Goal: Information Seeking & Learning: Learn about a topic

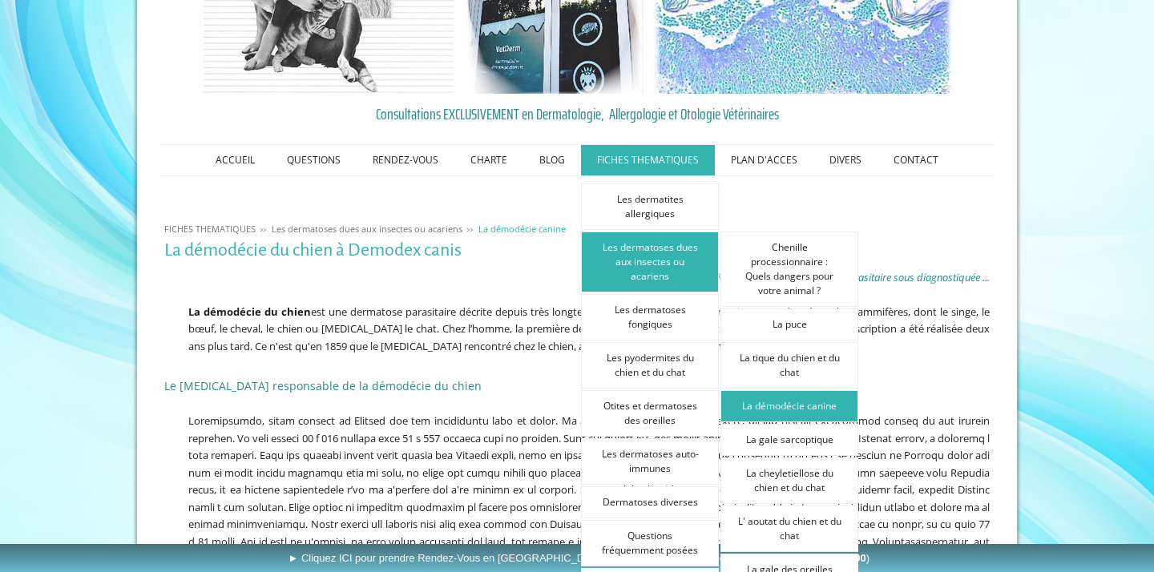
scroll to position [118, 0]
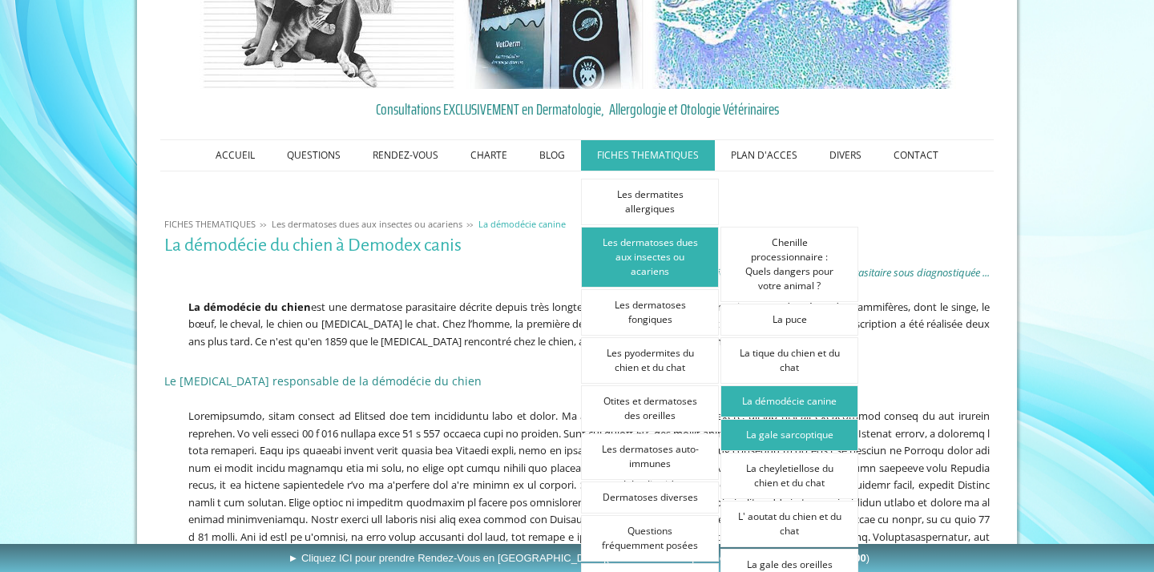
click at [782, 432] on link "La gale sarcoptique" at bounding box center [790, 435] width 138 height 32
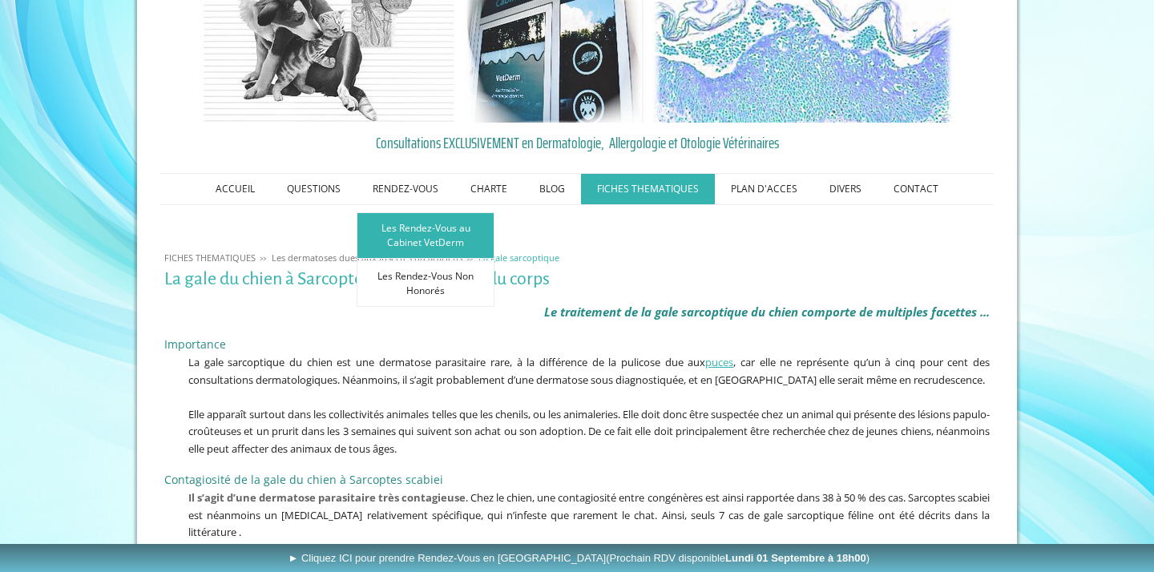
scroll to position [152, 0]
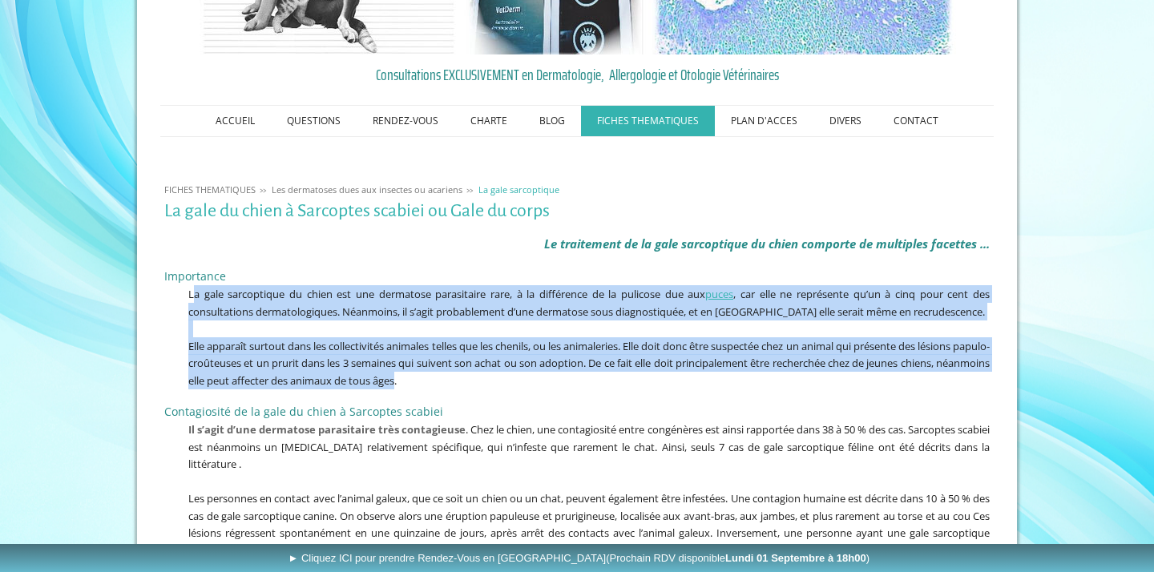
drag, startPoint x: 193, startPoint y: 296, endPoint x: 456, endPoint y: 385, distance: 277.5
click at [457, 385] on div "Importance La gale sarcoptique du chien est une dermatose parasitaire rare, à l…" at bounding box center [577, 324] width 834 height 135
copy div "a gale sarcoptique du chien est une dermatose parasitaire rare, à la différence…"
click at [449, 321] on p at bounding box center [577, 329] width 826 height 18
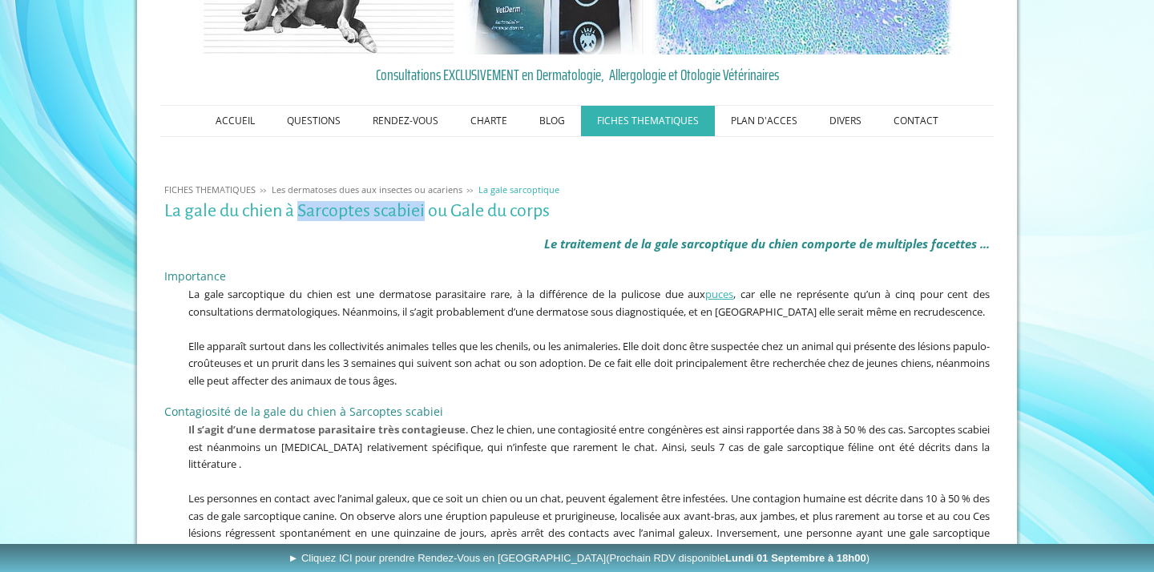
drag, startPoint x: 298, startPoint y: 209, endPoint x: 426, endPoint y: 213, distance: 127.5
click at [426, 213] on h1 "La gale du chien à Sarcoptes scabiei ou Gale du corps" at bounding box center [577, 211] width 826 height 20
click at [392, 213] on h1 "La gale du chien à Sarcoptes scabiei ou Gale du corps" at bounding box center [577, 211] width 826 height 20
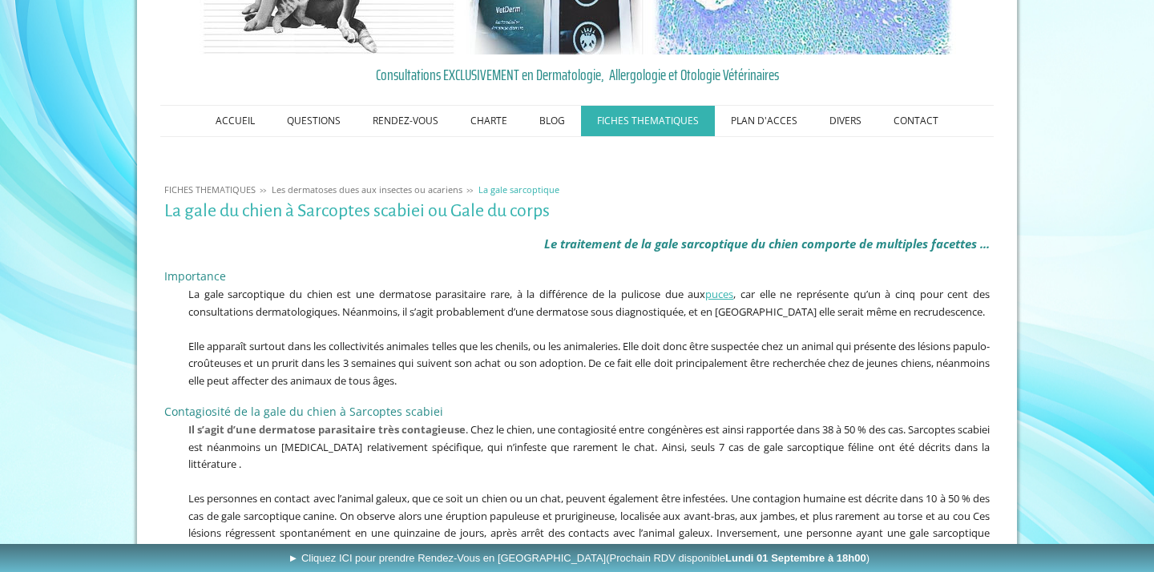
click at [265, 328] on p at bounding box center [577, 329] width 826 height 18
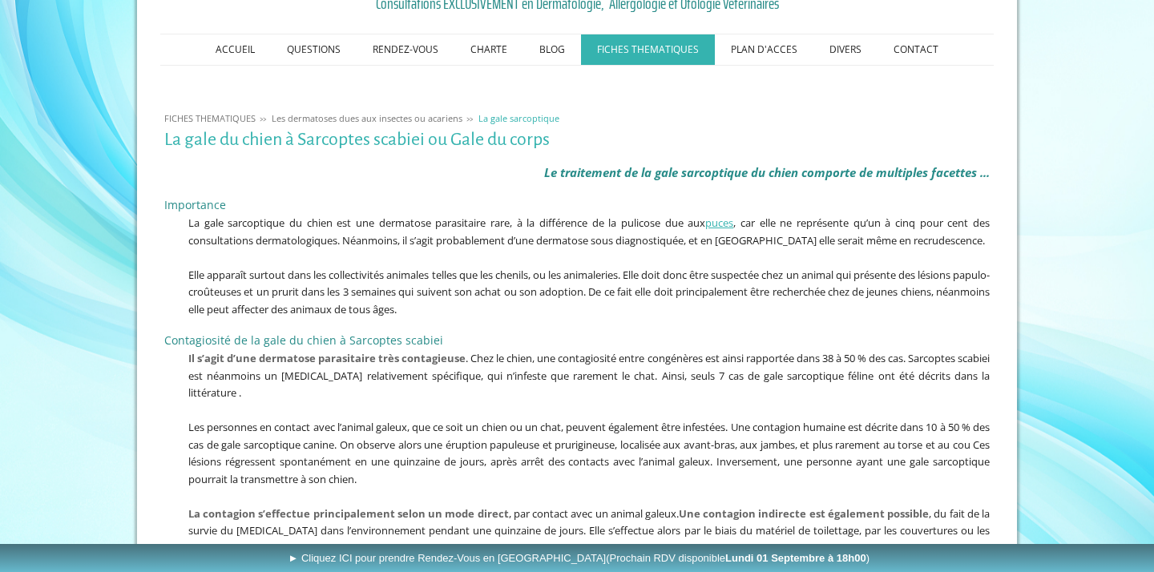
scroll to position [317, 0]
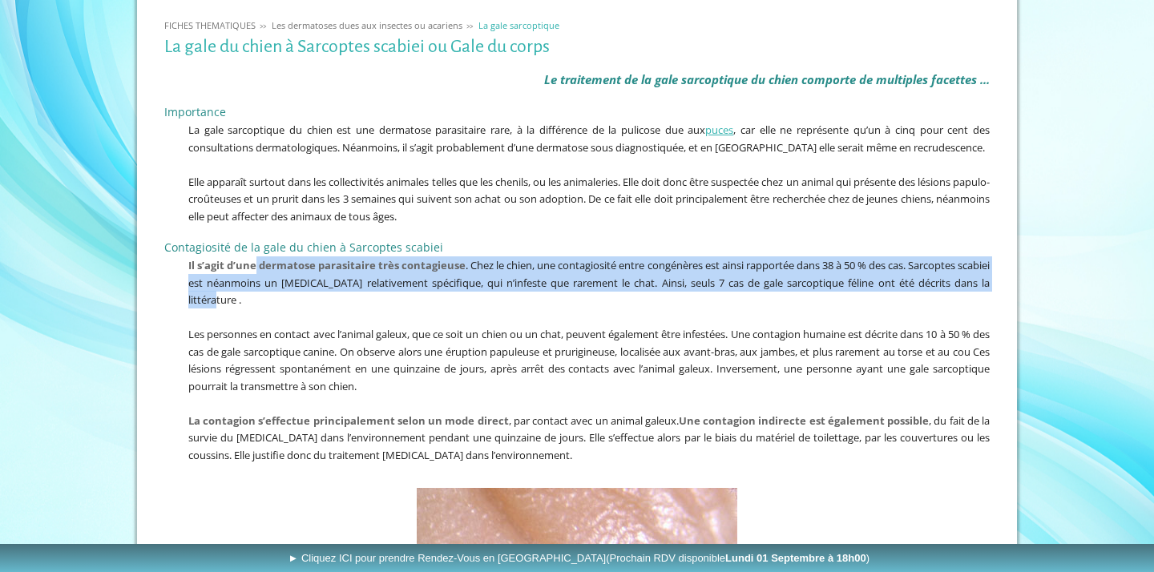
drag, startPoint x: 259, startPoint y: 260, endPoint x: 276, endPoint y: 293, distance: 36.2
click at [277, 295] on p "Il s’agit d’une dermatose parasitaire très contagieuse . Chez le chien, une con…" at bounding box center [577, 282] width 826 height 52
copy span "dermatose parasitaire très contagieuse . Chez le chien, une contagiosité entre …"
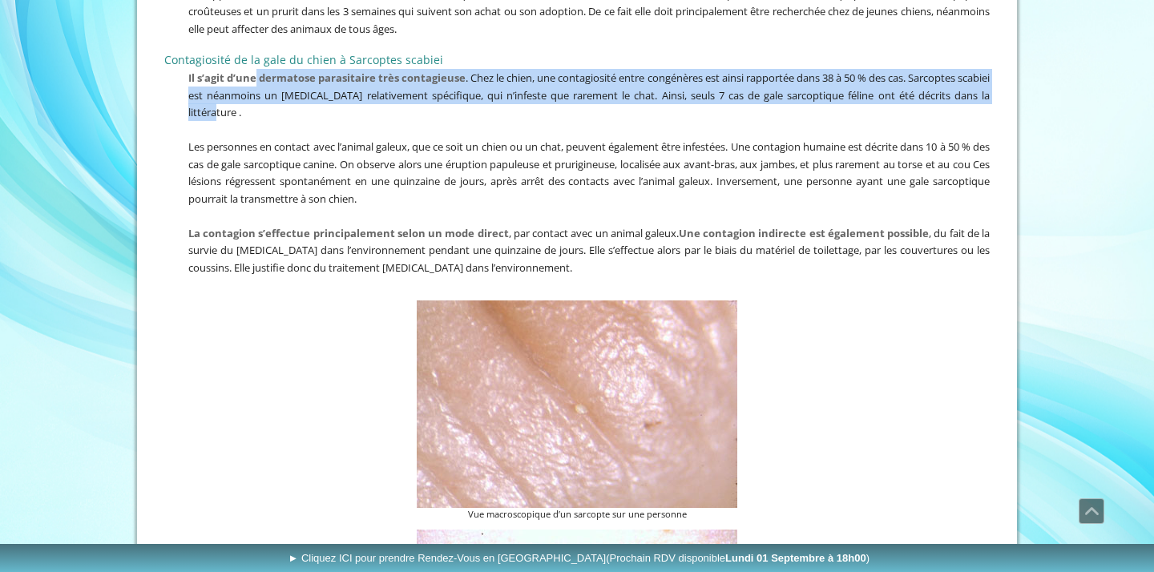
scroll to position [492, 0]
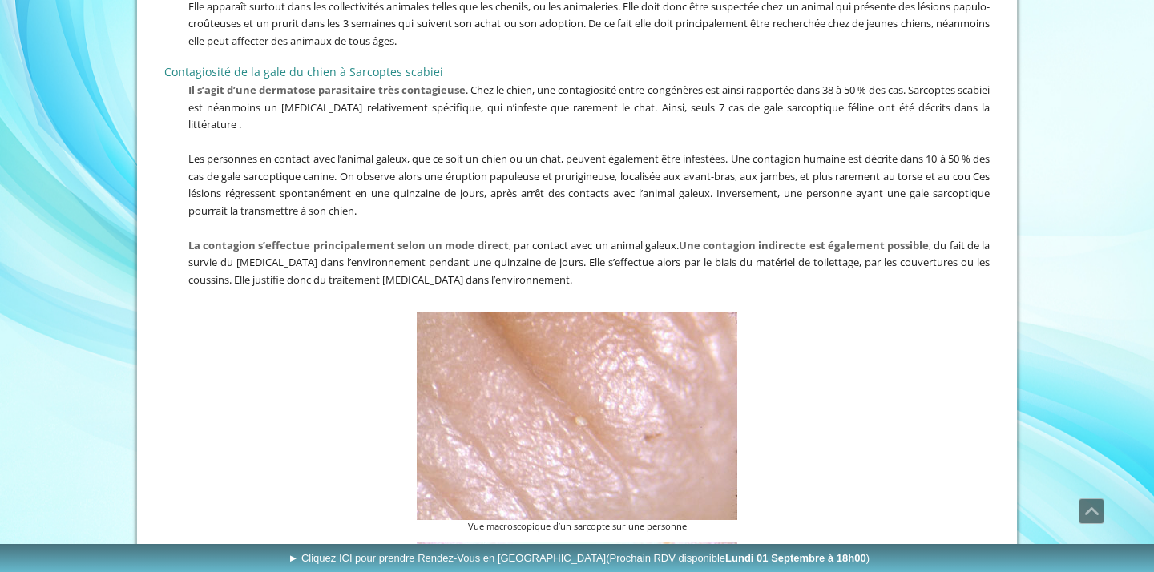
click at [262, 242] on strong "La contagion s’effectue principalement selon un mode direct" at bounding box center [348, 245] width 321 height 14
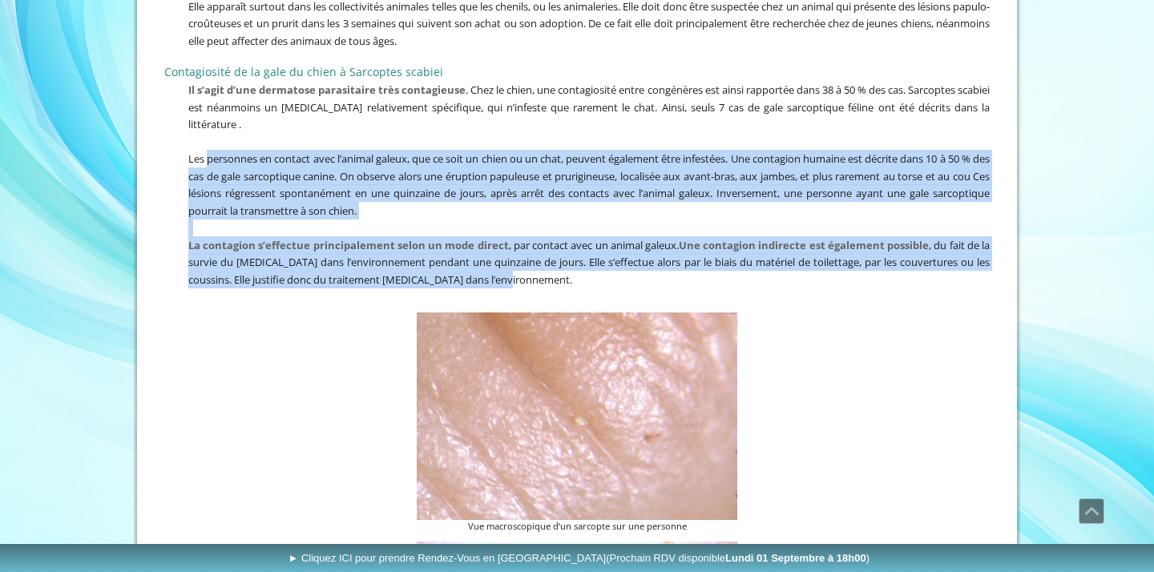
drag, startPoint x: 207, startPoint y: 154, endPoint x: 543, endPoint y: 268, distance: 355.6
click at [543, 268] on div "Contagiosité de la gale du chien à Sarcoptes scabiei Il s’agit d’une dermatose …" at bounding box center [577, 181] width 834 height 256
copy div "personnes en contact avec l’animal galeux, que ce soit un chien ou un chat, peu…"
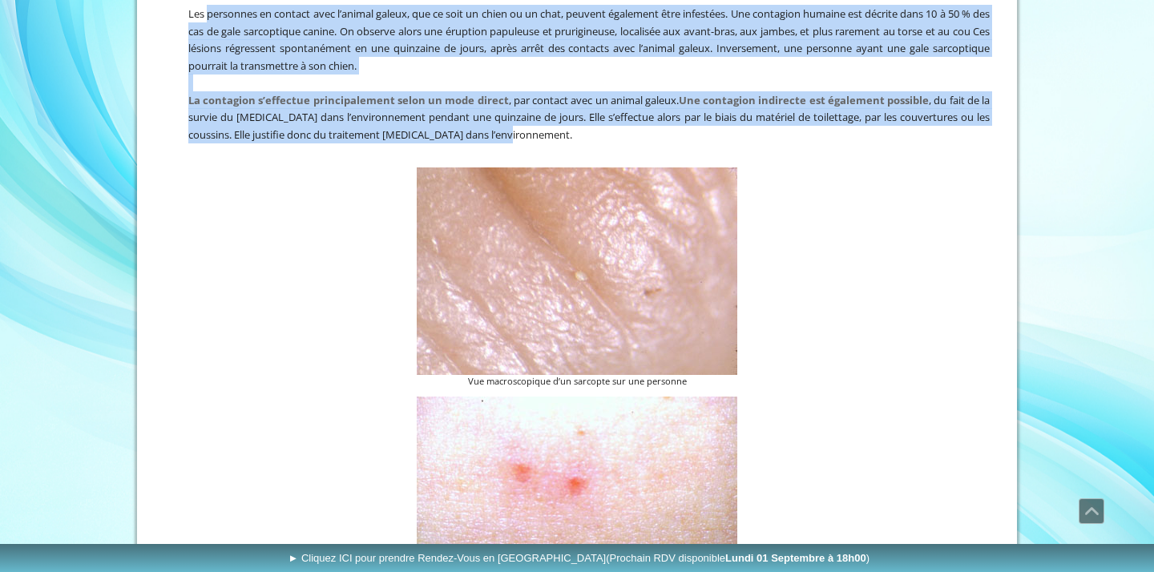
click at [268, 317] on figure "Vue macroscopique d’un sarcopte sur une personne" at bounding box center [577, 278] width 826 height 221
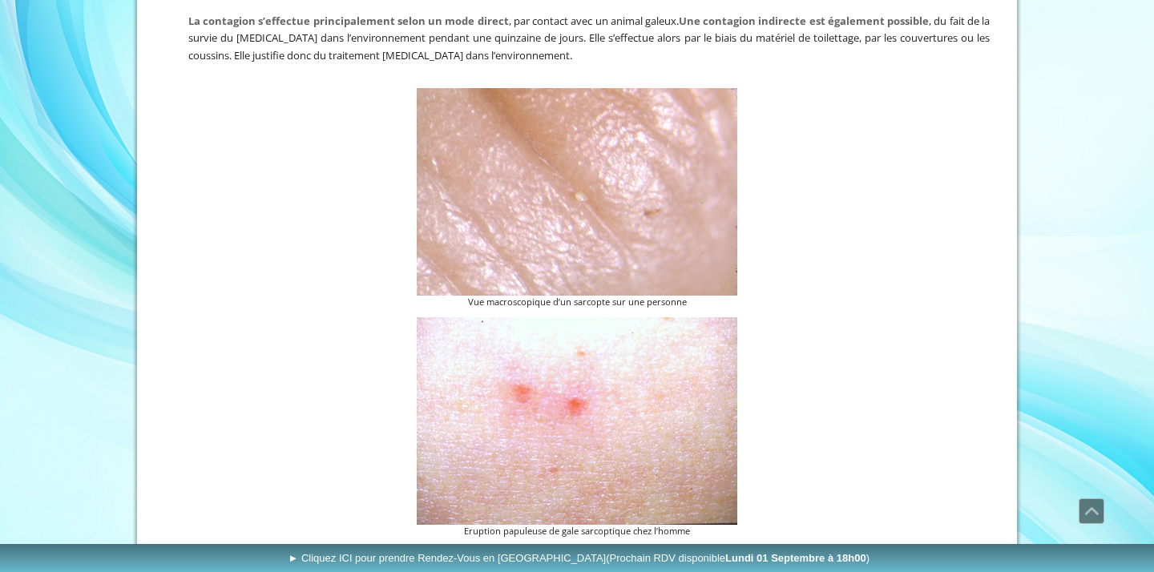
scroll to position [755, 0]
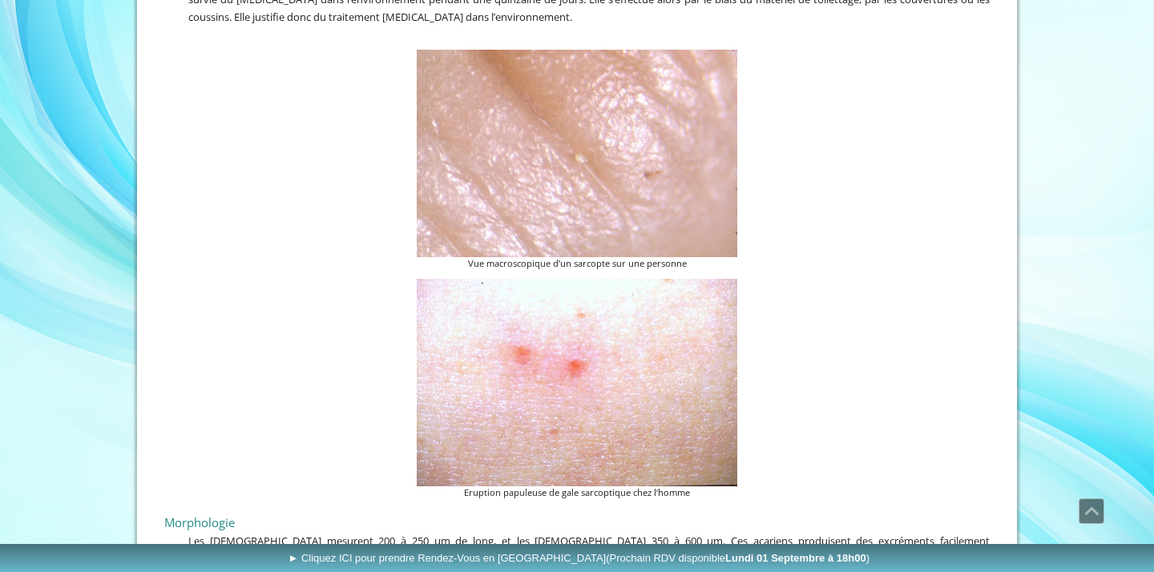
click at [491, 257] on figcaption "Vue macroscopique d’un sarcopte sur une personne" at bounding box center [577, 264] width 321 height 14
drag, startPoint x: 463, startPoint y: 254, endPoint x: 692, endPoint y: 260, distance: 228.5
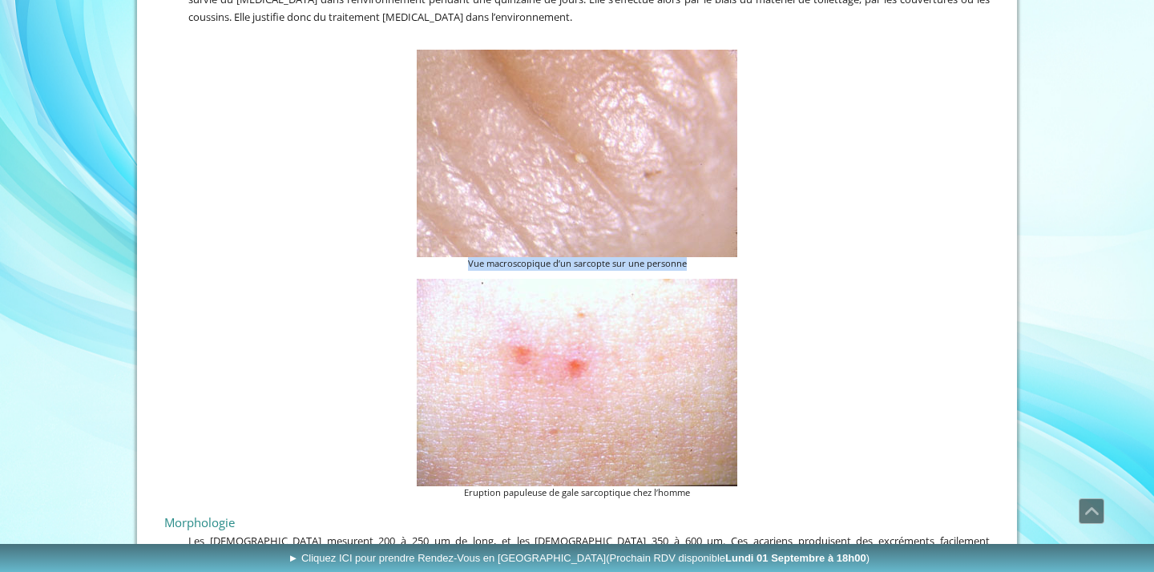
click at [692, 260] on figcaption "Vue macroscopique d’un sarcopte sur une personne" at bounding box center [577, 264] width 321 height 14
copy figcaption "Vue macroscopique d’un sarcopte sur une personne"
click at [571, 487] on figcaption "Eruption papuleuse de gale sarcoptique chez l’homme" at bounding box center [577, 494] width 321 height 14
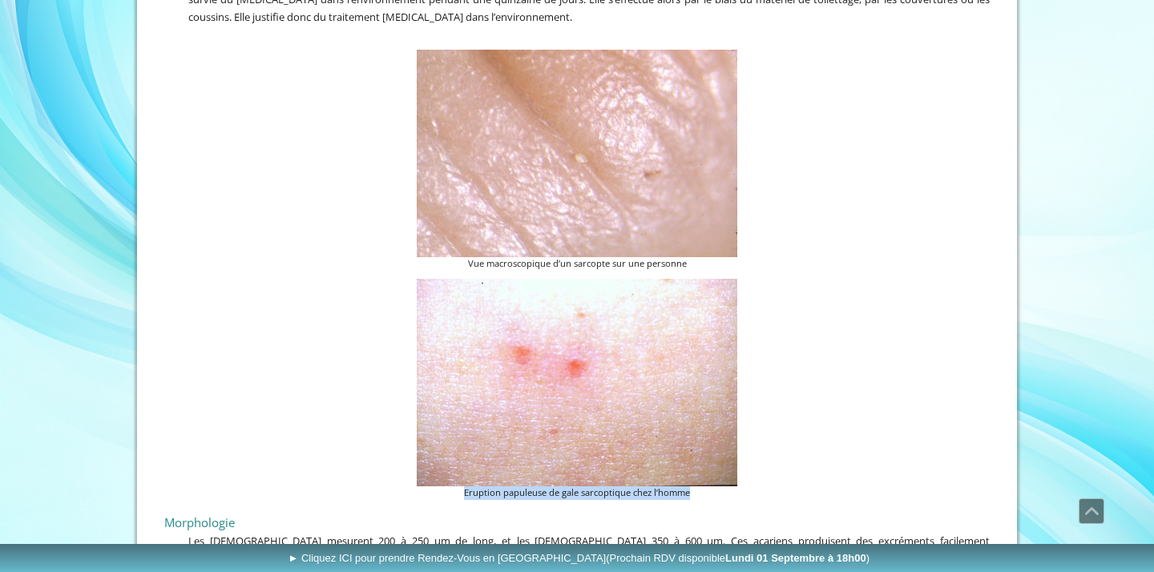
drag, startPoint x: 464, startPoint y: 485, endPoint x: 696, endPoint y: 485, distance: 231.6
click at [696, 487] on figcaption "Eruption papuleuse de gale sarcoptique chez l’homme" at bounding box center [577, 494] width 321 height 14
copy figcaption "Eruption papuleuse de gale sarcoptique chez l’homme"
click at [257, 325] on figure "Eruption papuleuse de gale sarcoptique chez l’homme" at bounding box center [577, 389] width 826 height 221
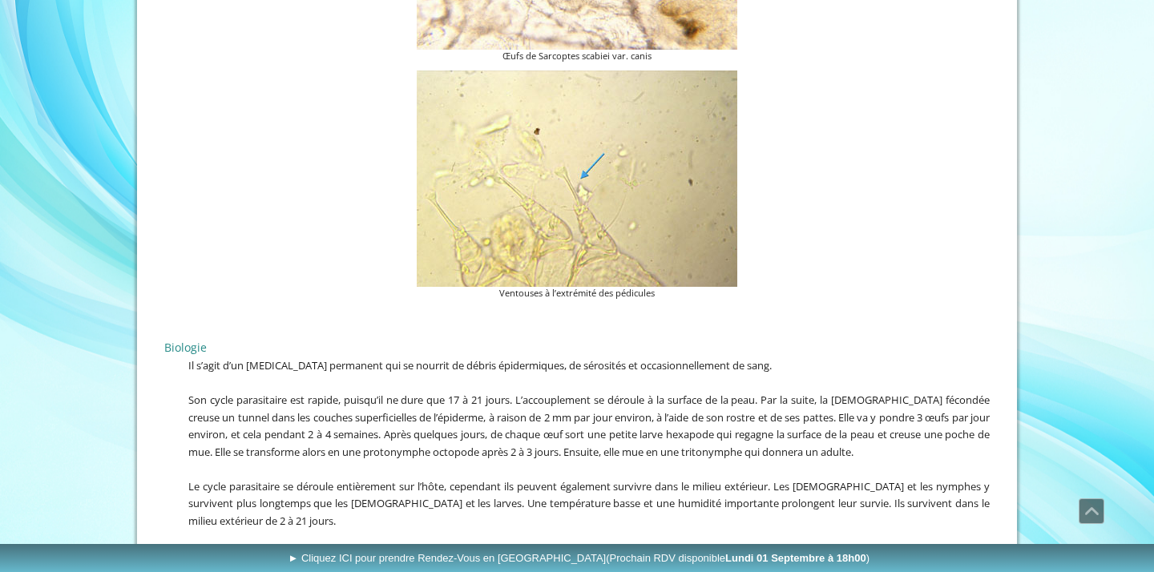
scroll to position [2425, 0]
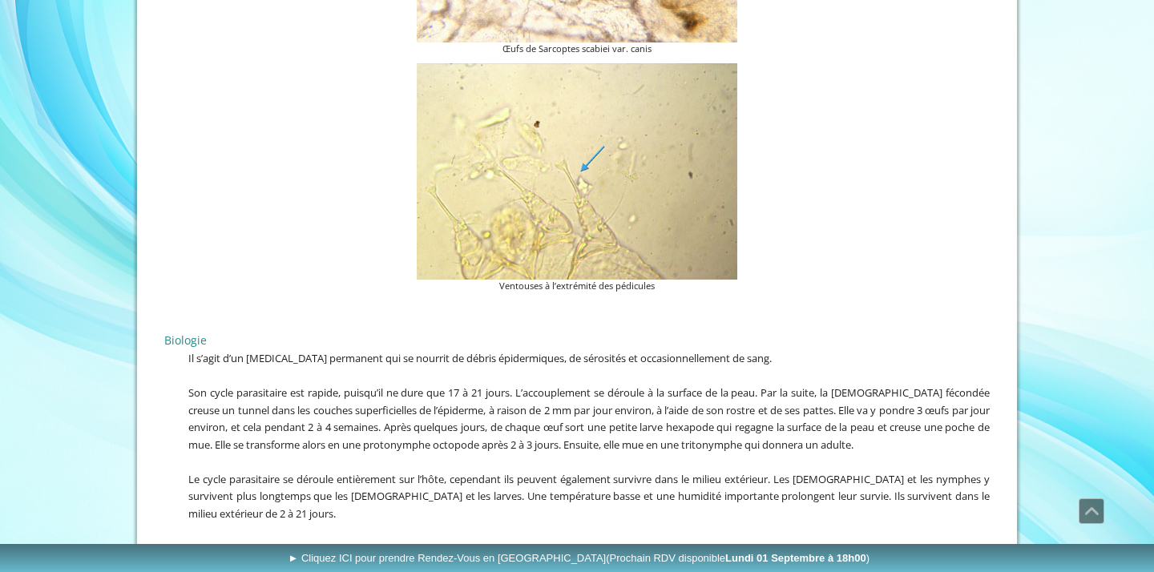
click at [273, 351] on span "Il s’agit d’un [MEDICAL_DATA] permanent qui se nourrit de débris épidermiques, …" at bounding box center [479, 358] width 583 height 14
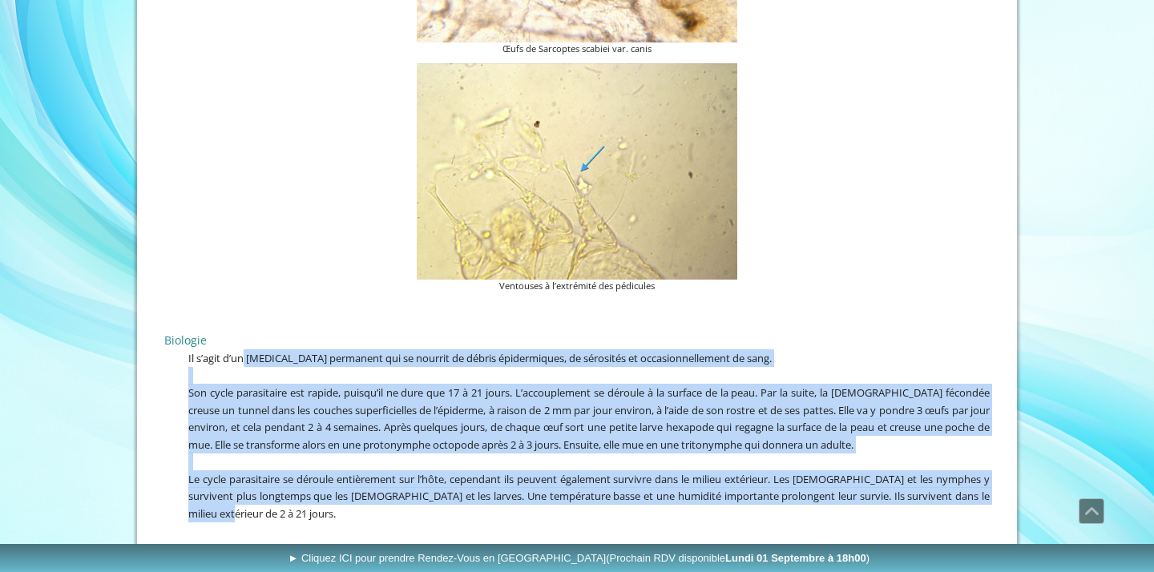
drag, startPoint x: 245, startPoint y: 326, endPoint x: 674, endPoint y: 468, distance: 451.7
click at [674, 468] on div "Biologie Il s’agit d’un [MEDICAL_DATA] permanent qui se nourrit de débris épide…" at bounding box center [577, 419] width 834 height 245
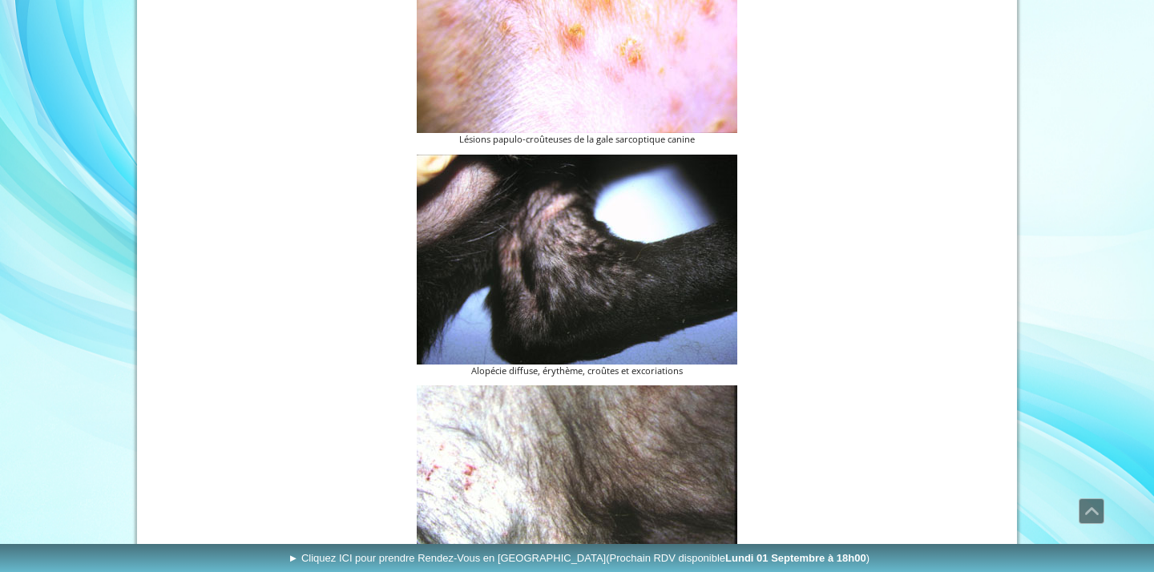
scroll to position [3281, 0]
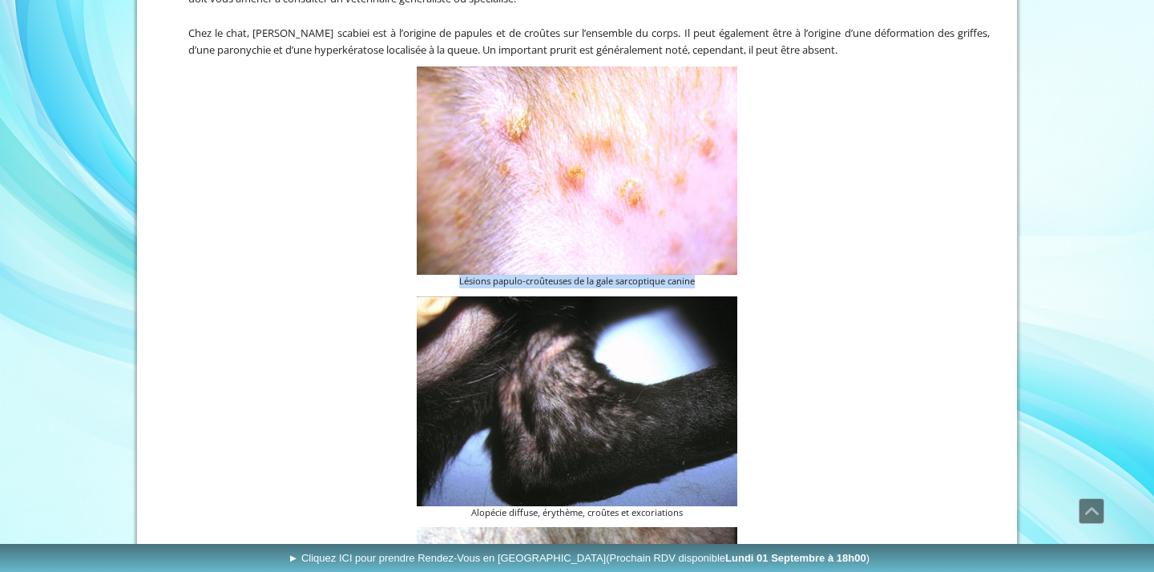
drag, startPoint x: 458, startPoint y: 236, endPoint x: 703, endPoint y: 232, distance: 245.3
click at [703, 275] on figcaption "Lésions papulo-croûteuses de la gale sarcoptique canine" at bounding box center [577, 282] width 321 height 14
copy figcaption "Lésions papulo-croûteuses de la gale sarcoptique canine"
click at [477, 507] on figcaption "Alopécie diffuse, érythème, croûtes et excoriations" at bounding box center [577, 514] width 321 height 14
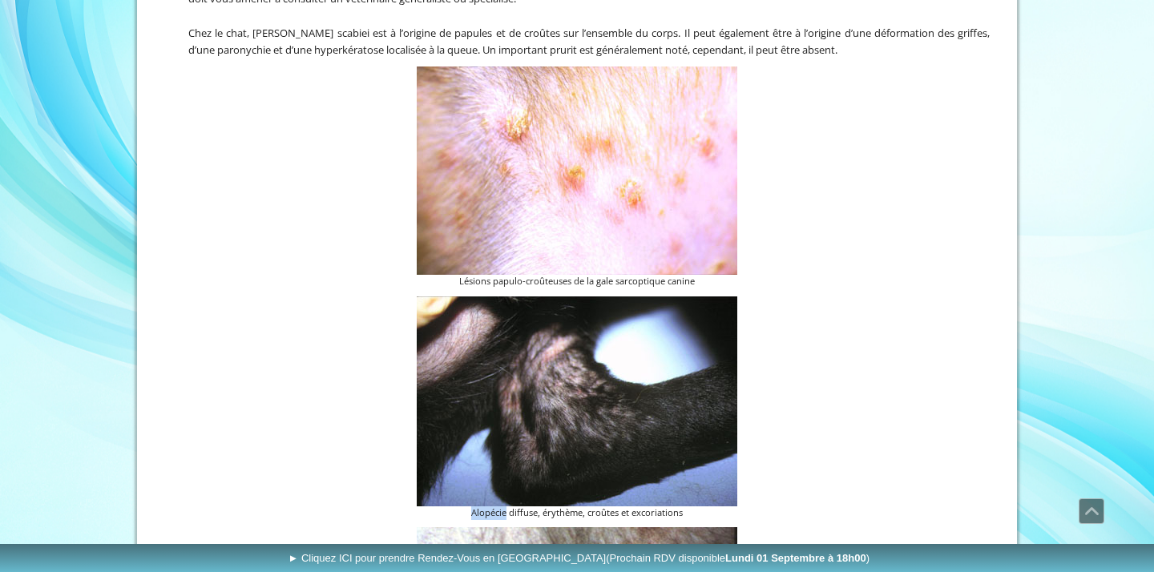
click at [477, 507] on figcaption "Alopécie diffuse, érythème, croûtes et excoriations" at bounding box center [577, 514] width 321 height 14
copy div "Alopécie diffuse, érythème, croûtes et excoriations"
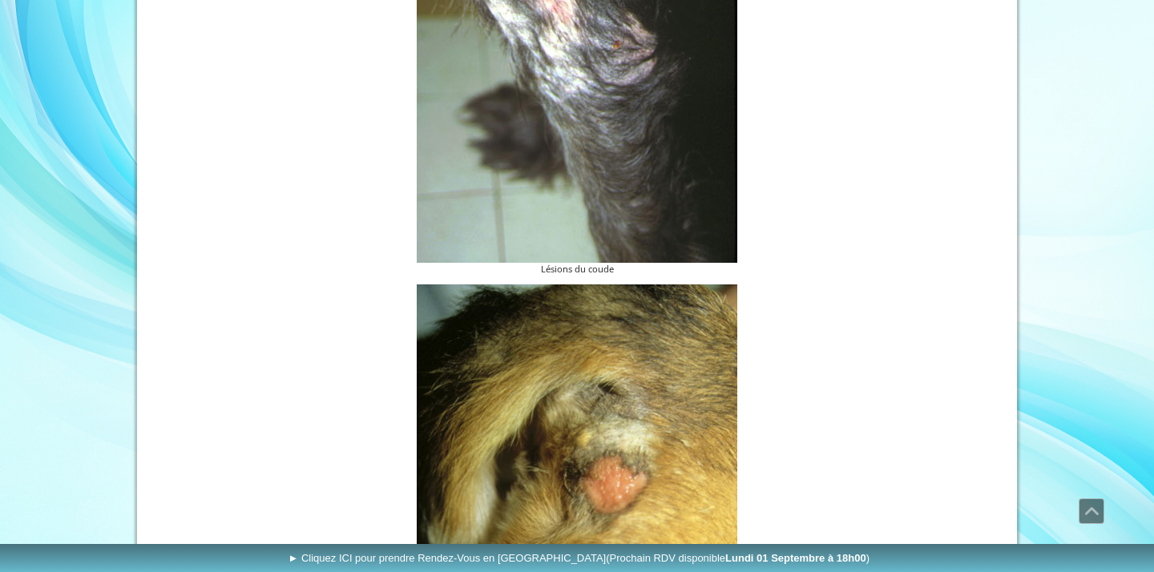
scroll to position [4134, 0]
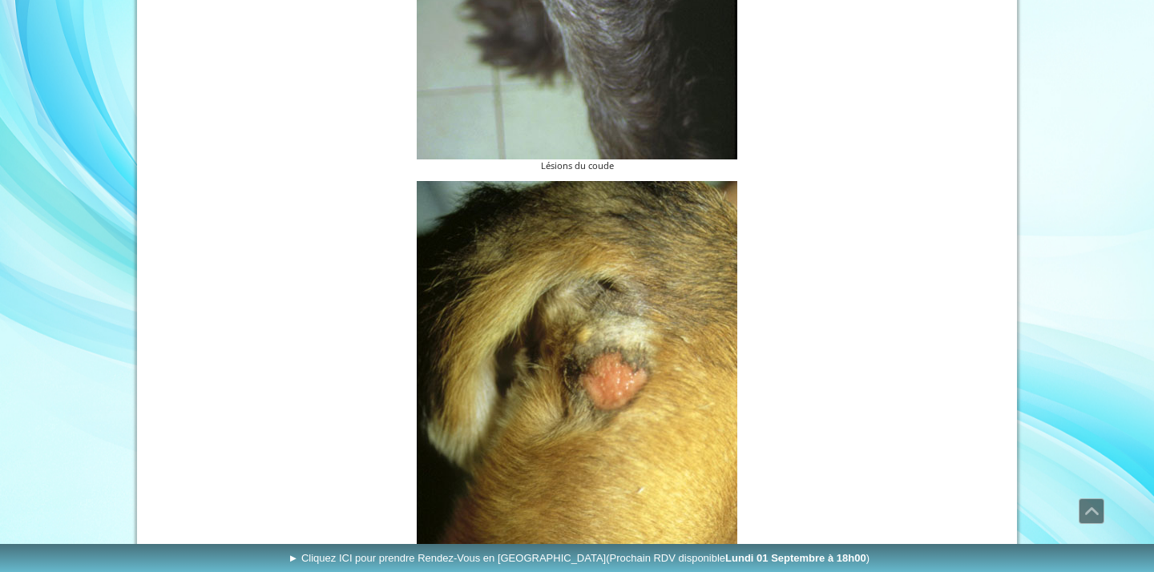
click at [422, 288] on img at bounding box center [577, 426] width 321 height 491
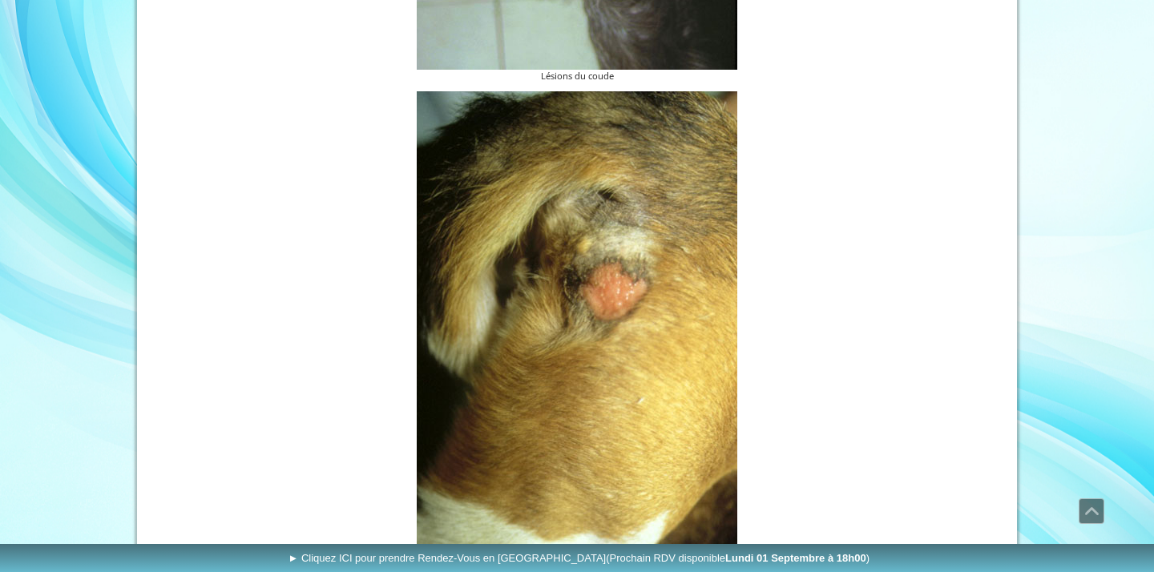
scroll to position [4391, 0]
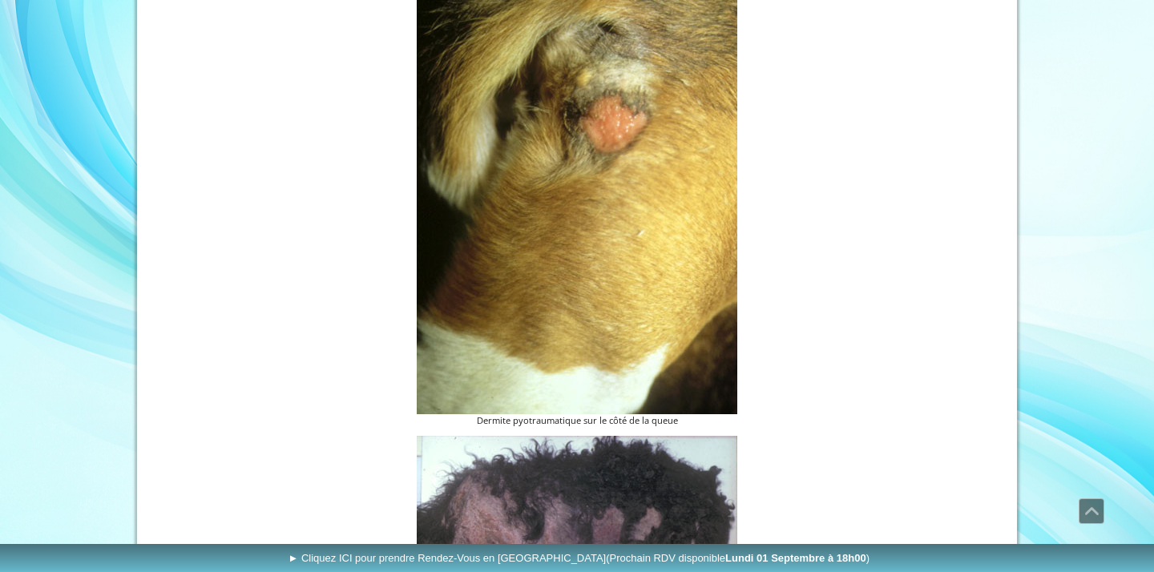
click at [552, 414] on figcaption "Dermite pyotraumatique sur le côté de la queue" at bounding box center [577, 421] width 321 height 14
copy div "Dermite pyotraumatique sur le côté de la queue"
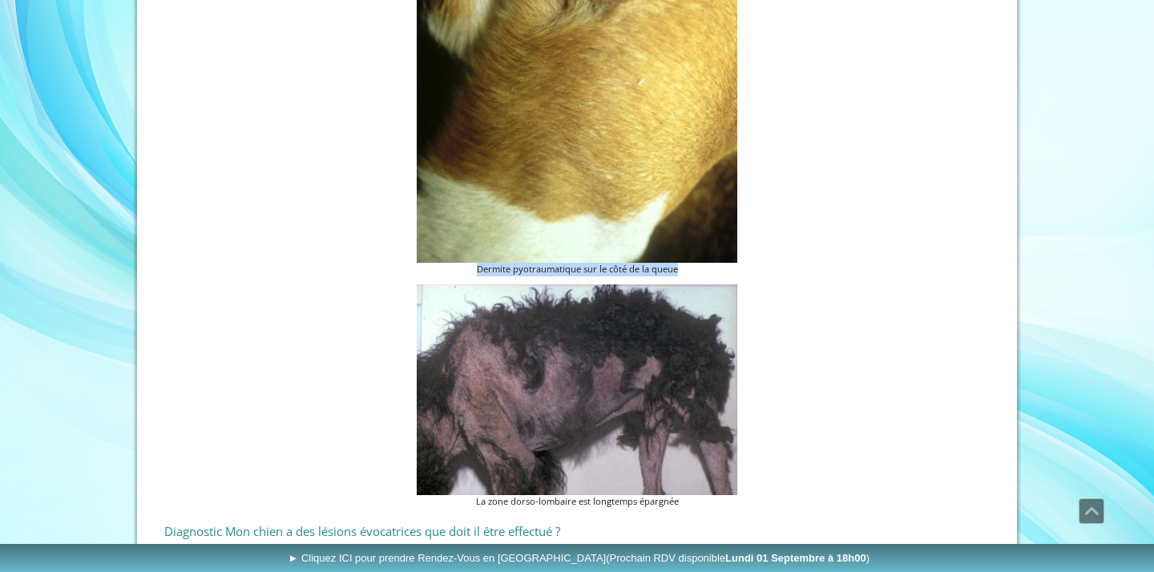
scroll to position [4555, 0]
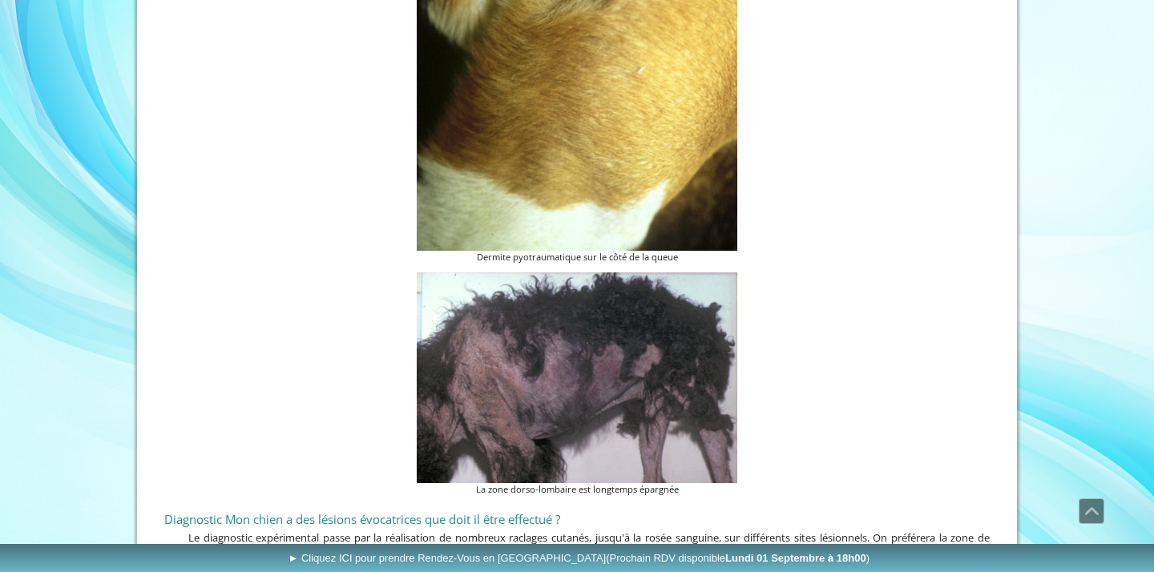
click at [384, 284] on figure "La zone dorso-lombaire est longtemps épargnée" at bounding box center [577, 385] width 826 height 224
click at [539, 483] on figcaption "La zone dorso-lombaire est longtemps épargnée" at bounding box center [577, 490] width 321 height 14
copy div "La zone dorso-lombaire est longtemps épargnée"
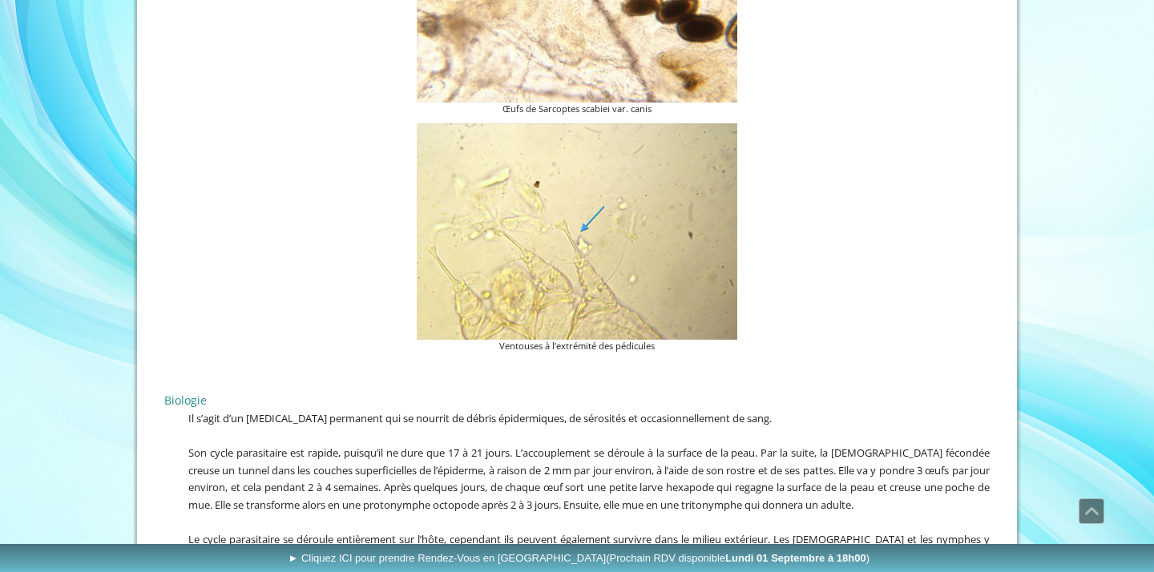
scroll to position [2479, 0]
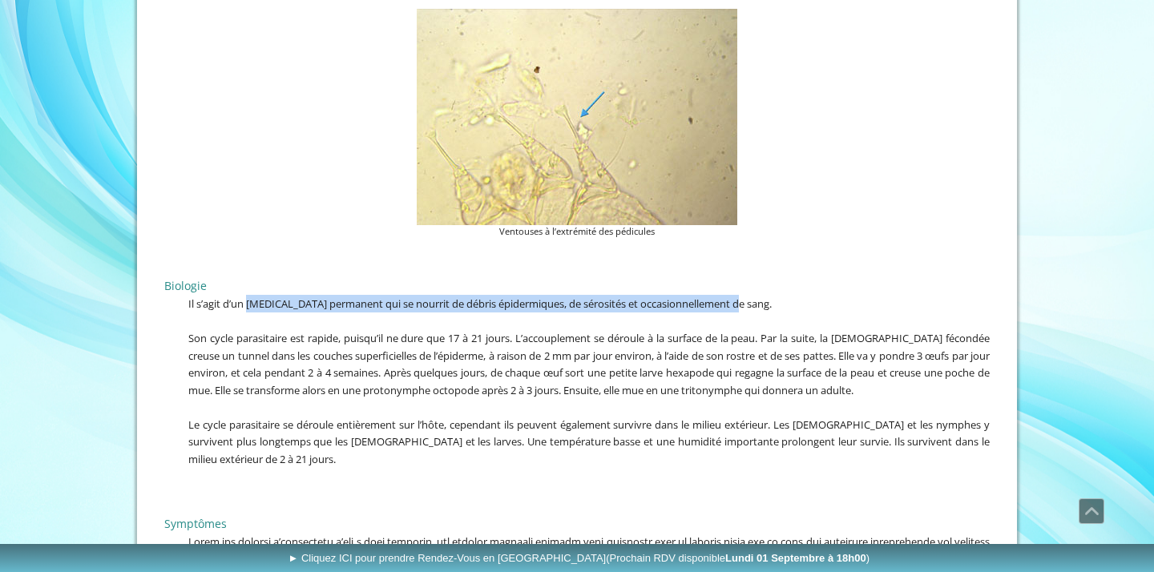
drag, startPoint x: 249, startPoint y: 268, endPoint x: 741, endPoint y: 269, distance: 491.3
click at [741, 297] on span "Il s’agit d’un [MEDICAL_DATA] permanent qui se nourrit de débris épidermiques, …" at bounding box center [479, 304] width 583 height 14
copy span "[MEDICAL_DATA] permanent qui se nourrit de débris épidermiques, de sérosités et…"
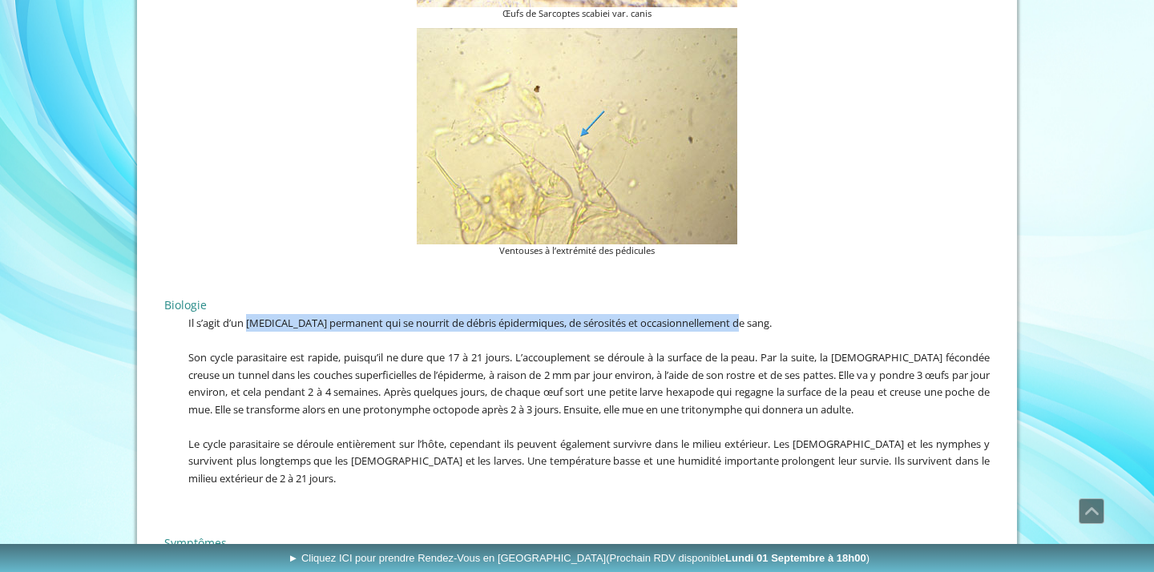
scroll to position [2635, 0]
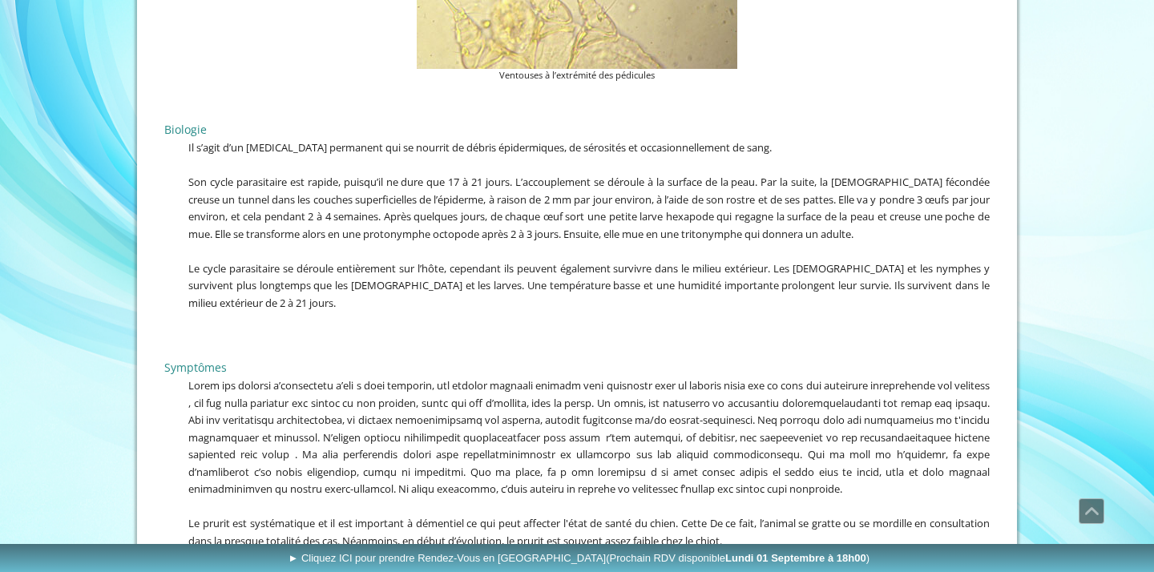
click at [372, 392] on span at bounding box center [588, 437] width 801 height 118
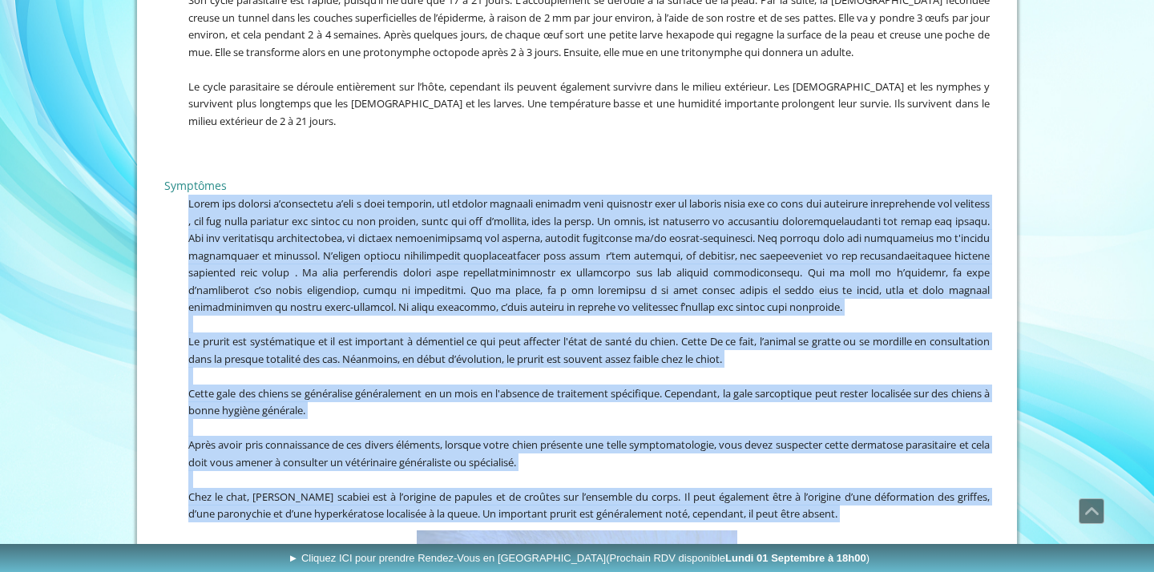
scroll to position [2828, 0]
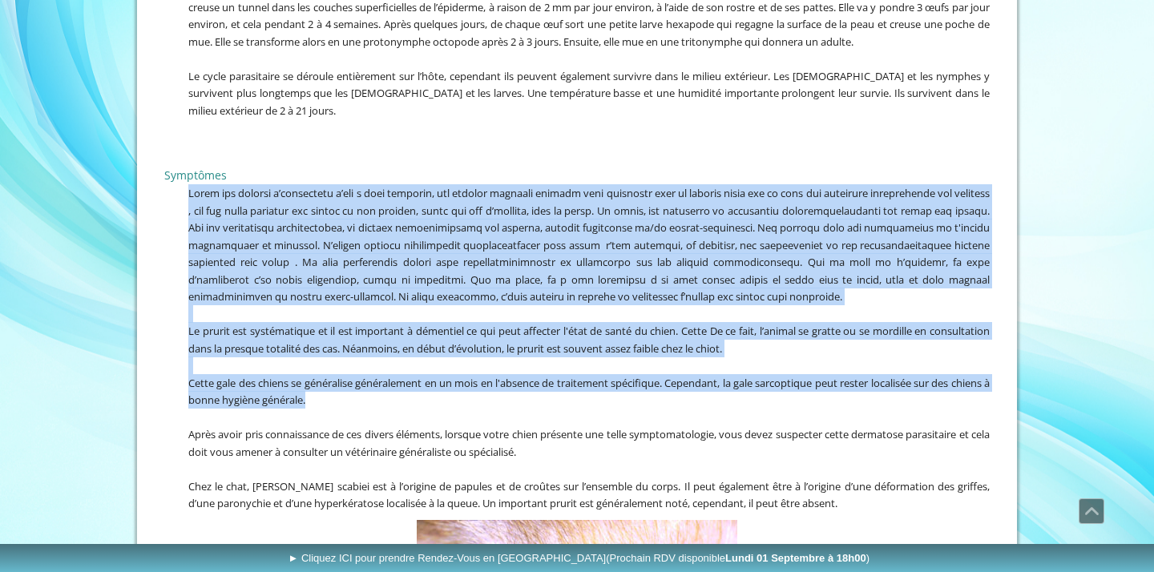
drag, startPoint x: 191, startPoint y: 346, endPoint x: 653, endPoint y: 361, distance: 462.7
click at [653, 361] on div "Symptômes Le prurit est systématique et il est important à démentiel ce qui peu…" at bounding box center [577, 327] width 834 height 377
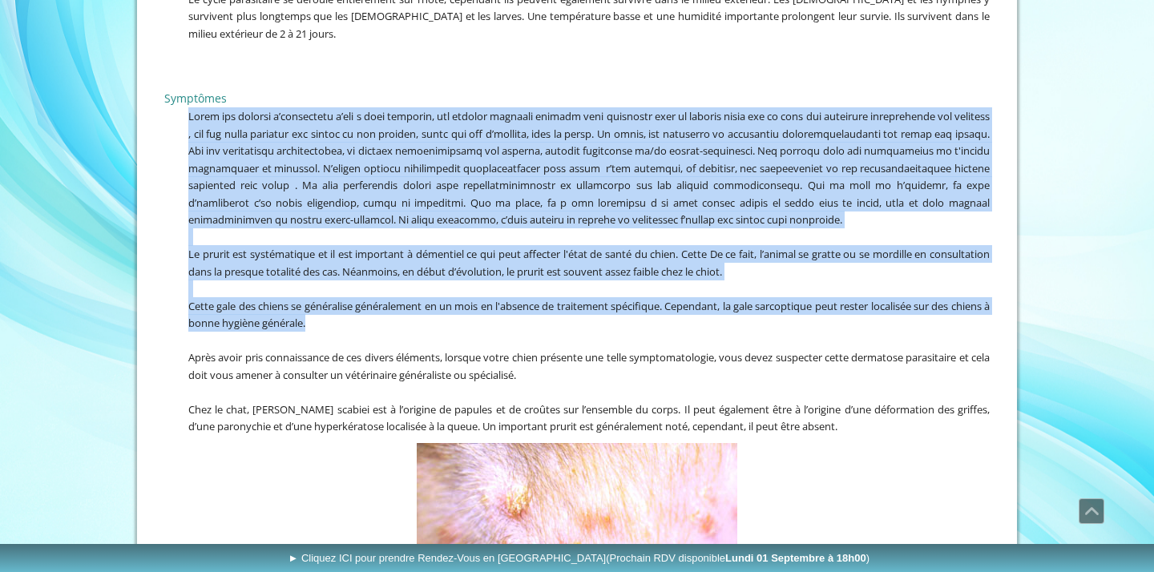
scroll to position [2778, 0]
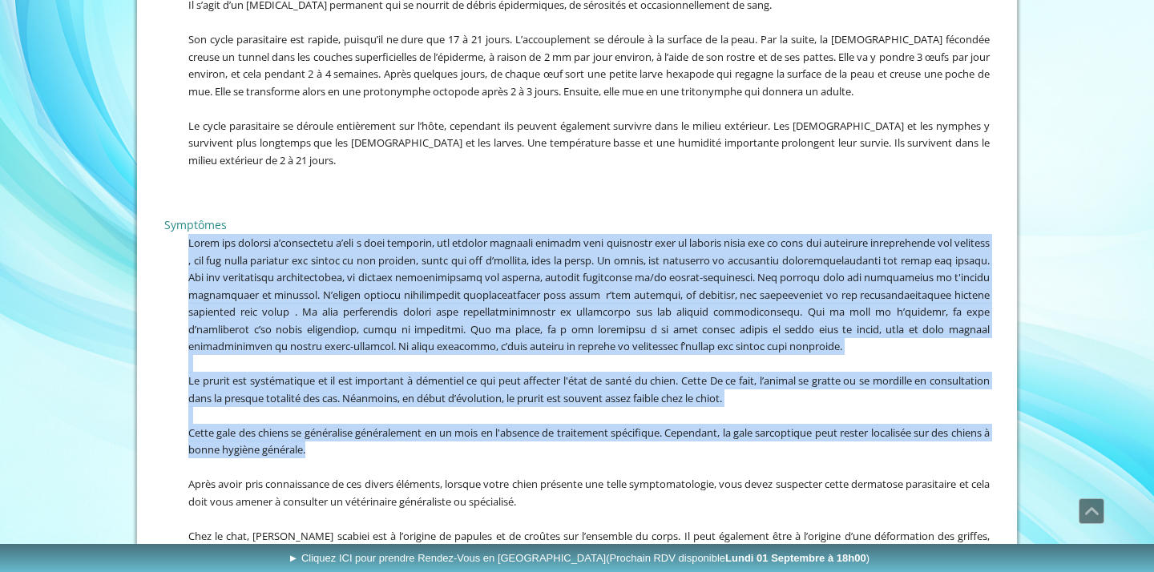
click at [398, 246] on p at bounding box center [577, 294] width 826 height 121
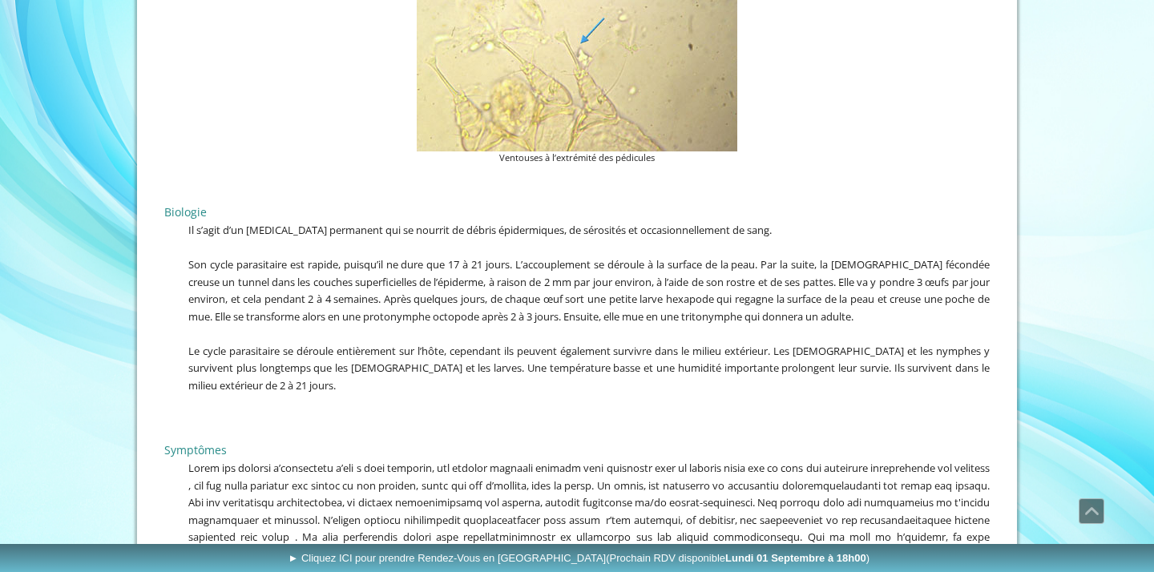
scroll to position [2535, 0]
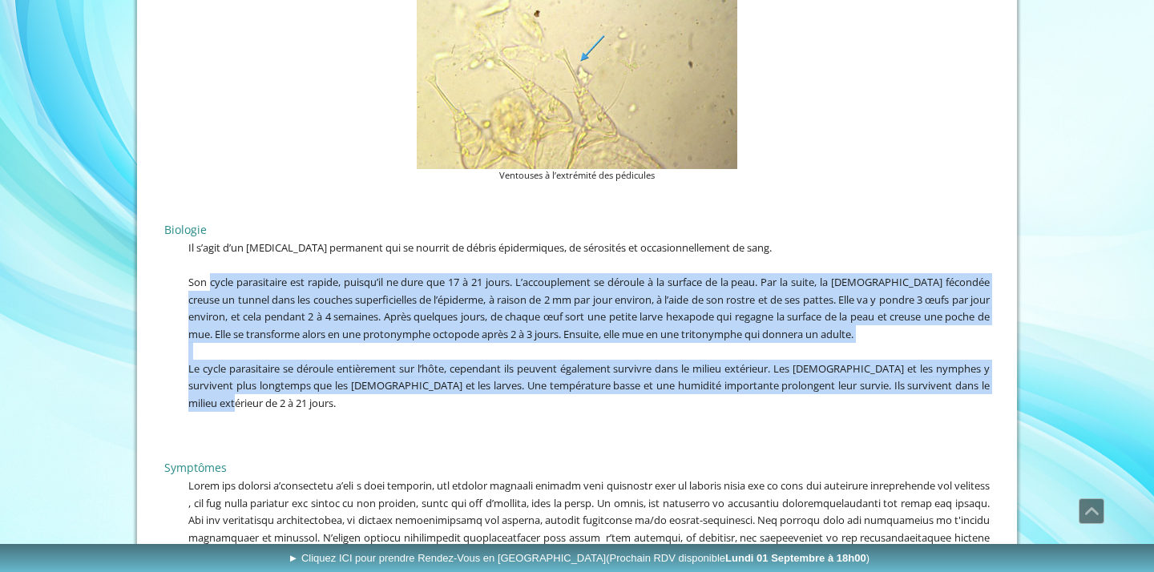
drag, startPoint x: 212, startPoint y: 248, endPoint x: 809, endPoint y: 358, distance: 606.5
click at [809, 358] on div "Biologie Il s’agit d’un [MEDICAL_DATA] permanent qui se nourrit de débris épide…" at bounding box center [577, 309] width 834 height 245
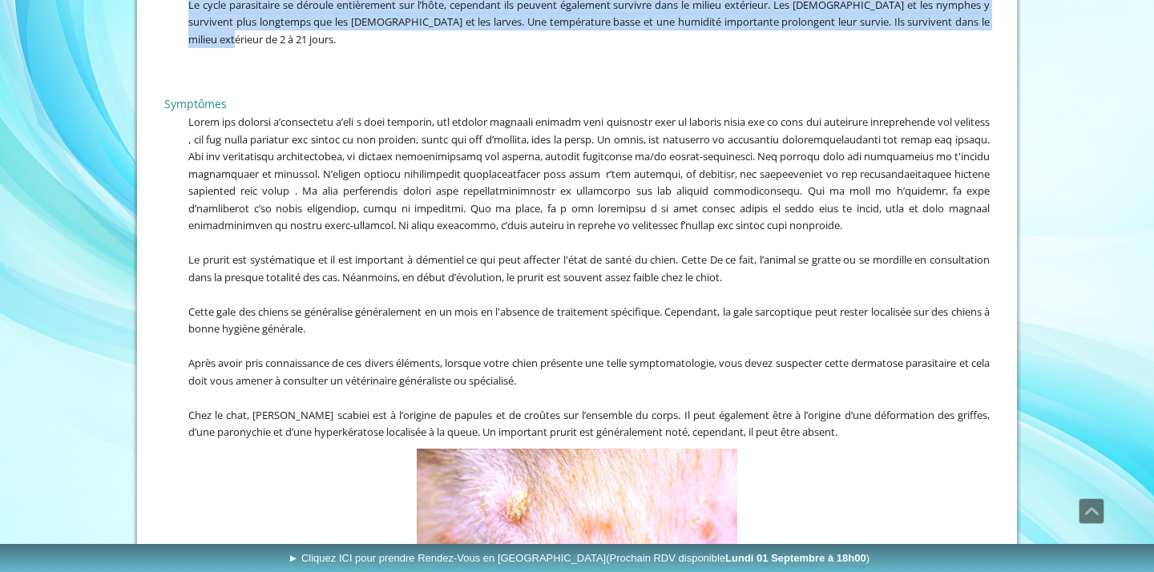
scroll to position [2901, 0]
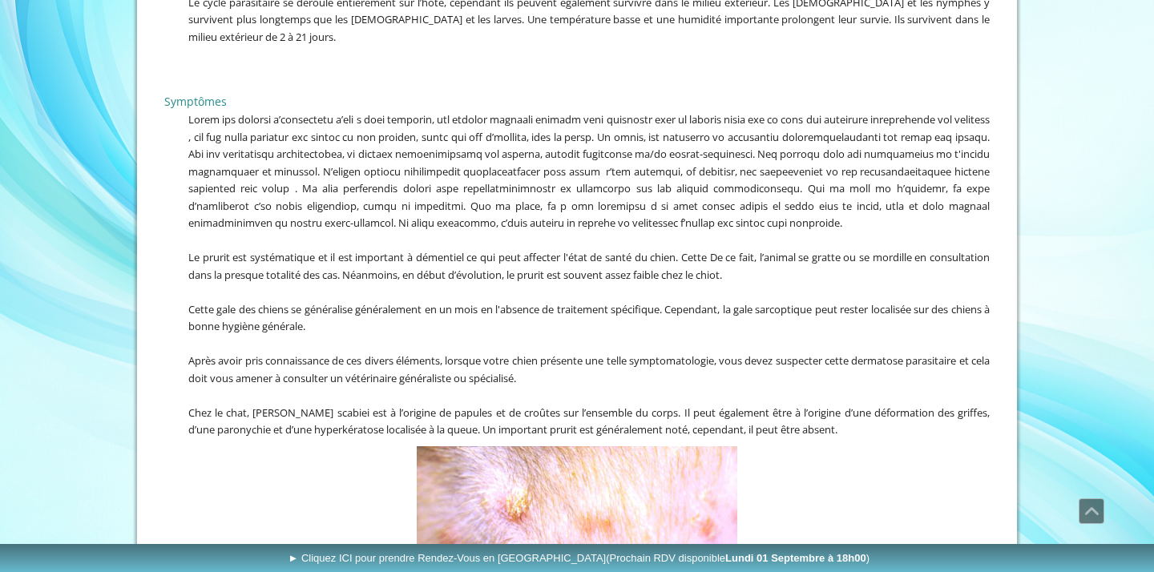
click at [250, 250] on span "Le prurit est systématique et il est important à démentiel ce qui peut affecter…" at bounding box center [588, 266] width 801 height 32
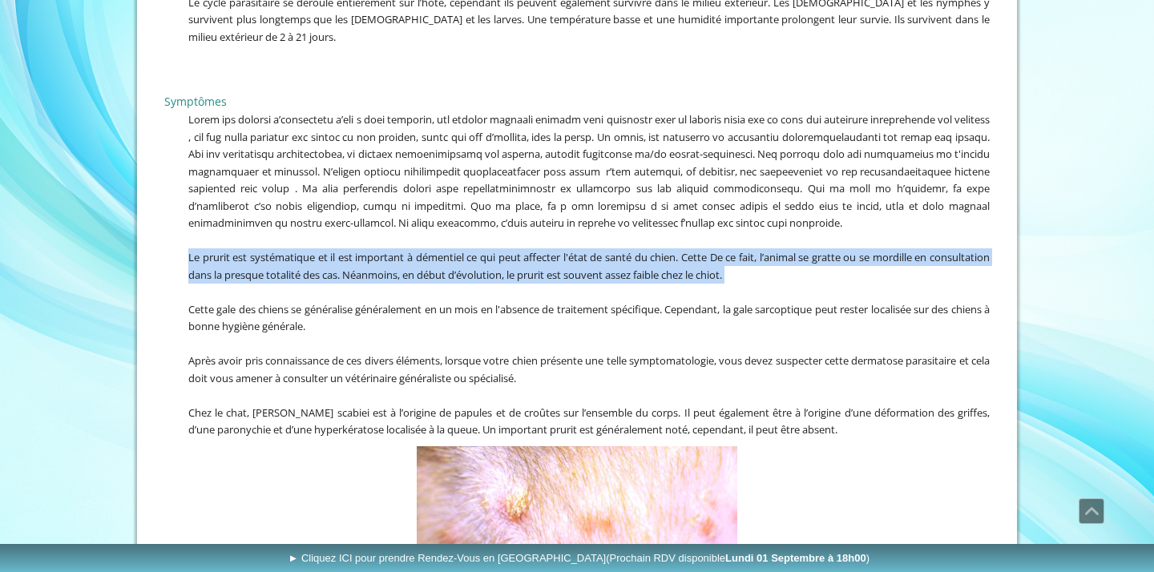
click at [250, 250] on span "Le prurit est systématique et il est important à démentiel ce qui peut affecter…" at bounding box center [588, 266] width 801 height 32
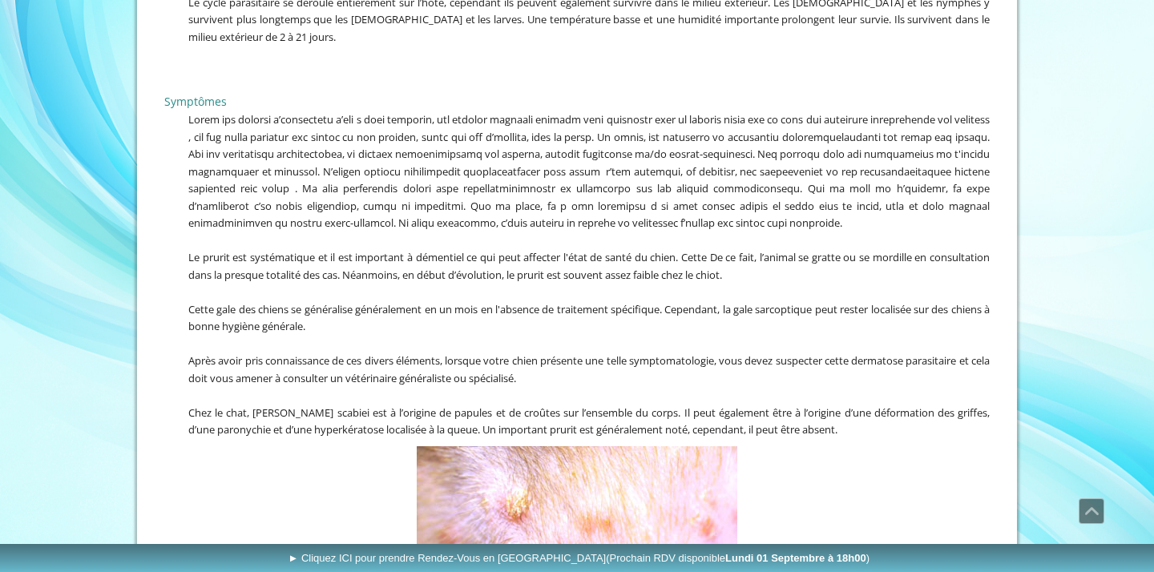
click at [287, 353] on span "Après avoir pris connaissance de ces divers éléments, lorsque votre chien prése…" at bounding box center [588, 369] width 801 height 32
click at [255, 302] on span "Cette gale des chiens se généralise généralement en un mois en l'absence de tra…" at bounding box center [588, 318] width 801 height 32
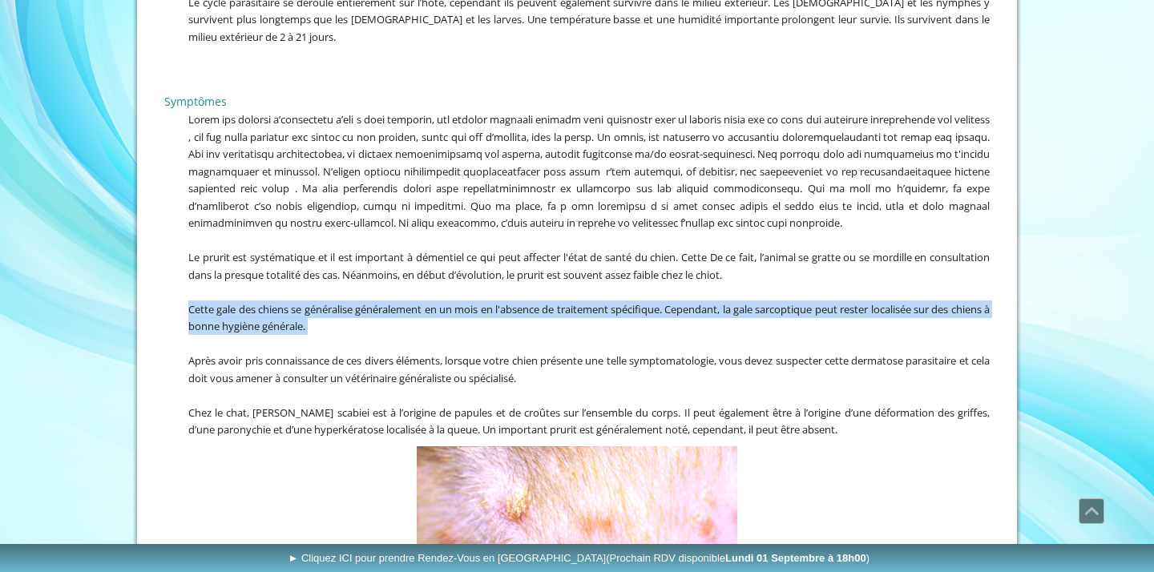
click at [255, 302] on span "Cette gale des chiens se généralise généralement en un mois en l'absence de tra…" at bounding box center [588, 318] width 801 height 32
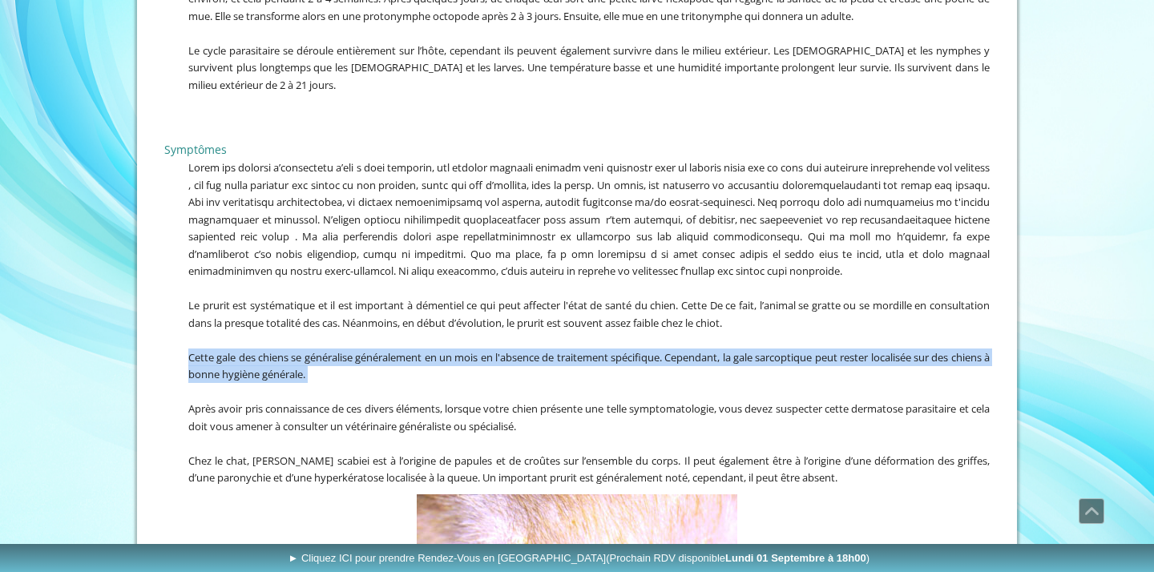
scroll to position [2823, 0]
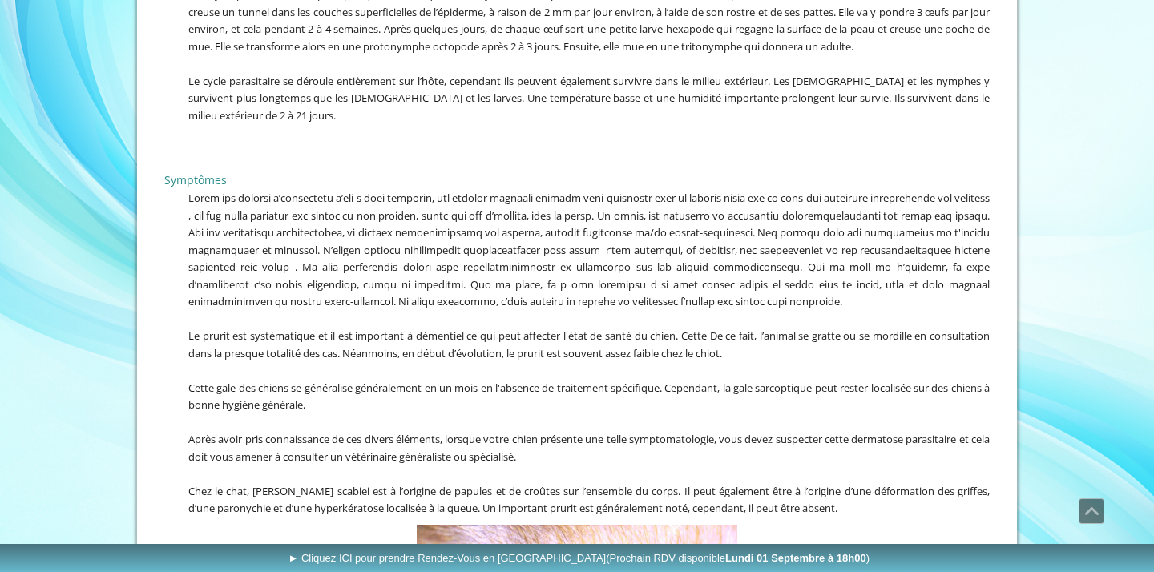
click at [333, 230] on span at bounding box center [588, 250] width 801 height 118
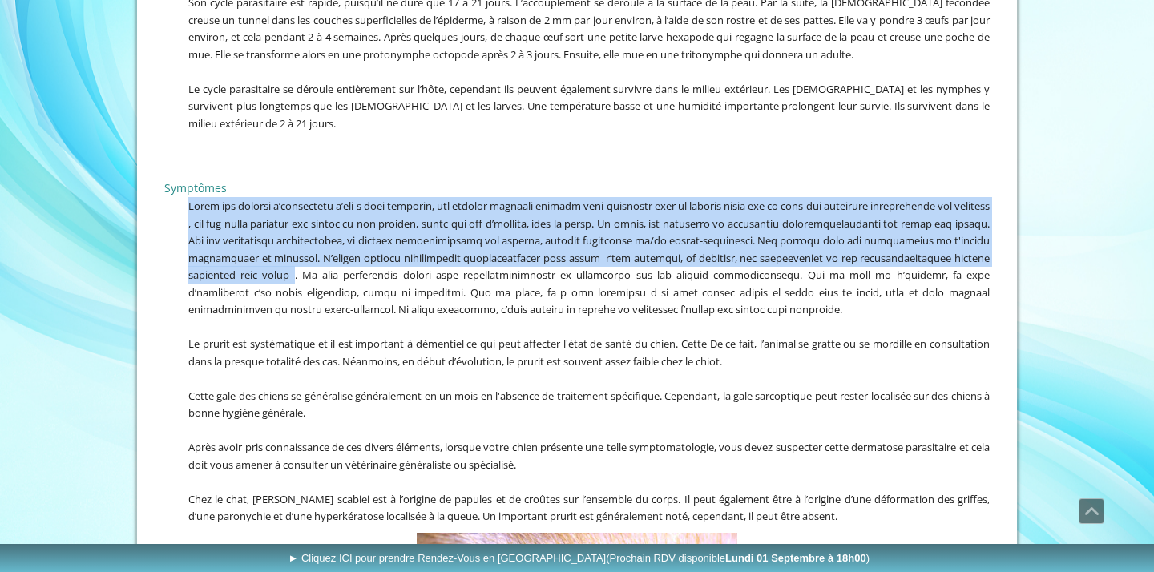
drag, startPoint x: 190, startPoint y: 164, endPoint x: 434, endPoint y: 241, distance: 256.3
click at [434, 241] on span at bounding box center [588, 258] width 801 height 118
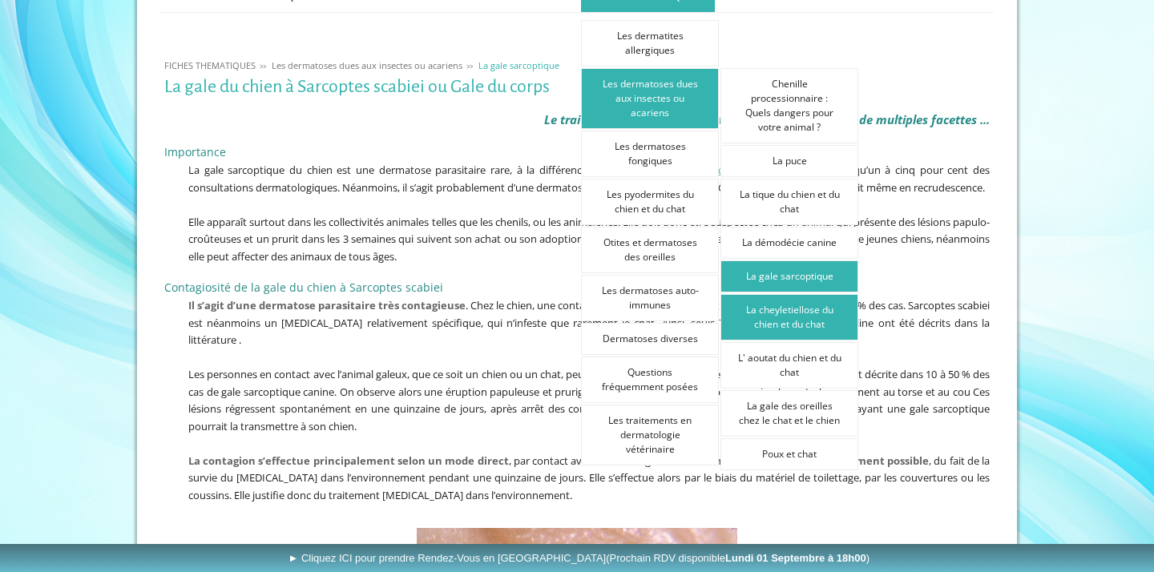
scroll to position [284, 0]
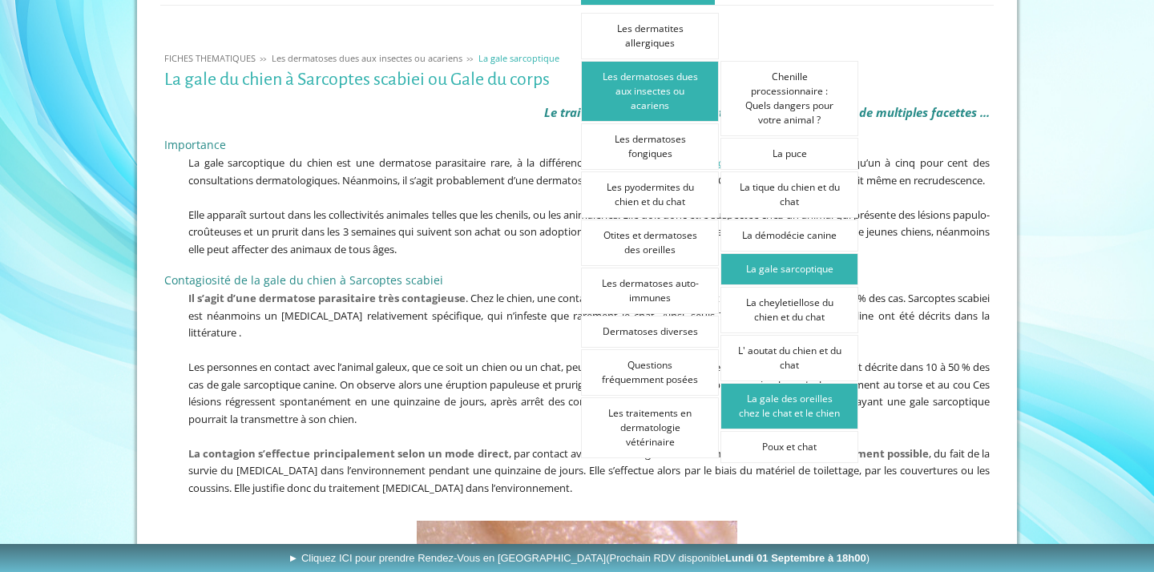
click at [816, 409] on link "La gale des oreilles chez le chat et le chien" at bounding box center [790, 406] width 138 height 46
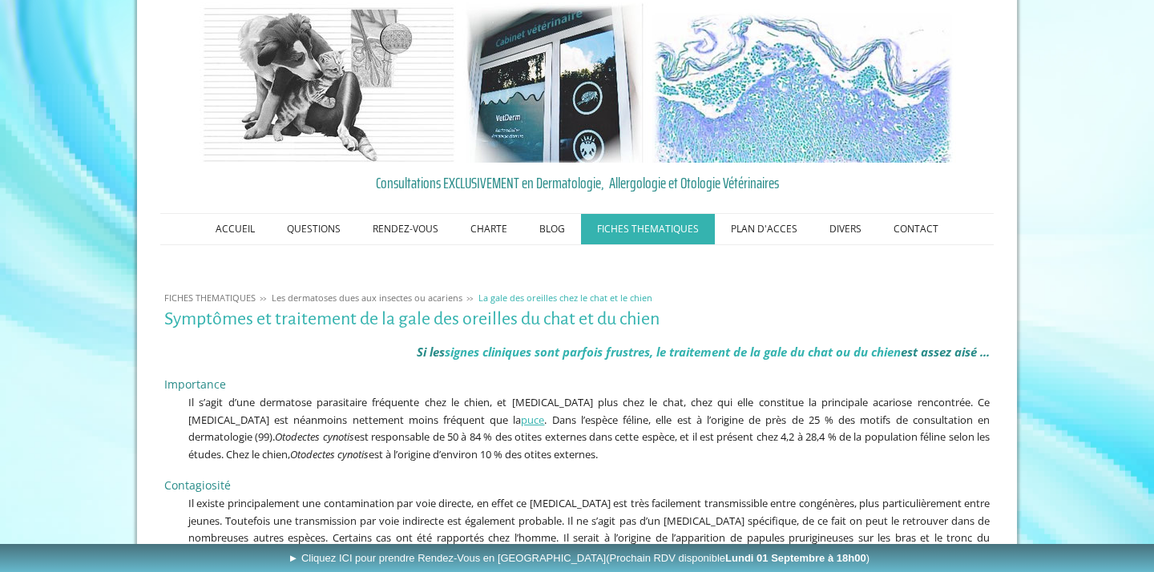
scroll to position [87, 0]
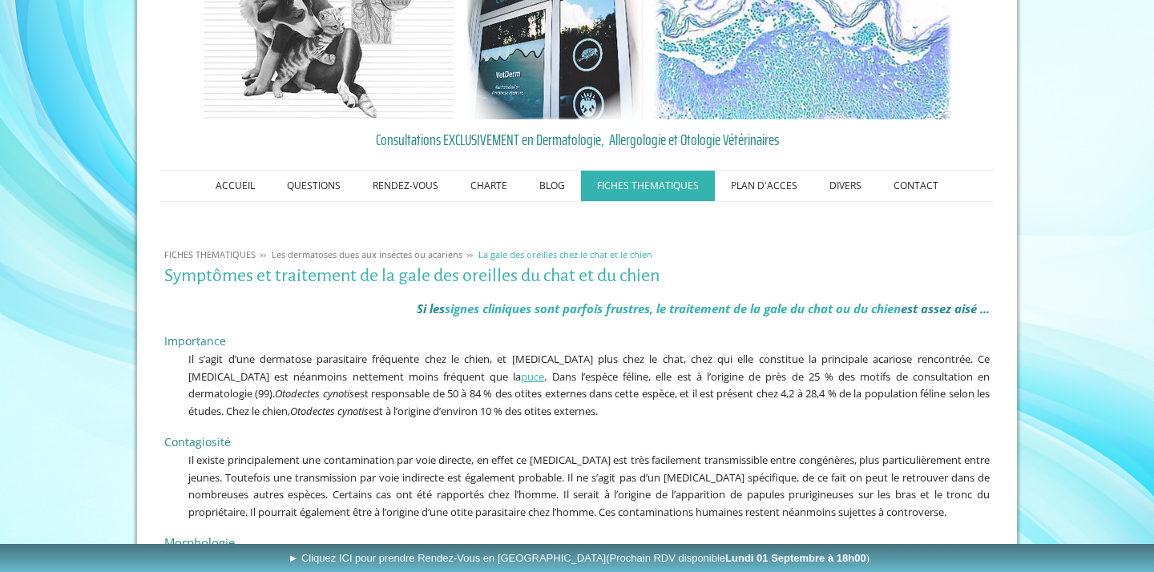
drag, startPoint x: 946, startPoint y: 375, endPoint x: 370, endPoint y: 378, distance: 575.5
click at [370, 378] on span "Il s’agit d’une dermatose parasitaire fréquente chez le chien, et encore plus c…" at bounding box center [588, 385] width 801 height 67
click at [290, 410] on icon "Otodectes cynotis" at bounding box center [329, 411] width 79 height 14
drag, startPoint x: 269, startPoint y: 410, endPoint x: 187, endPoint y: 406, distance: 82.7
click at [187, 406] on p "Il s’agit d’une dermatose parasitaire fréquente chez le chien, et encore plus c…" at bounding box center [577, 384] width 826 height 69
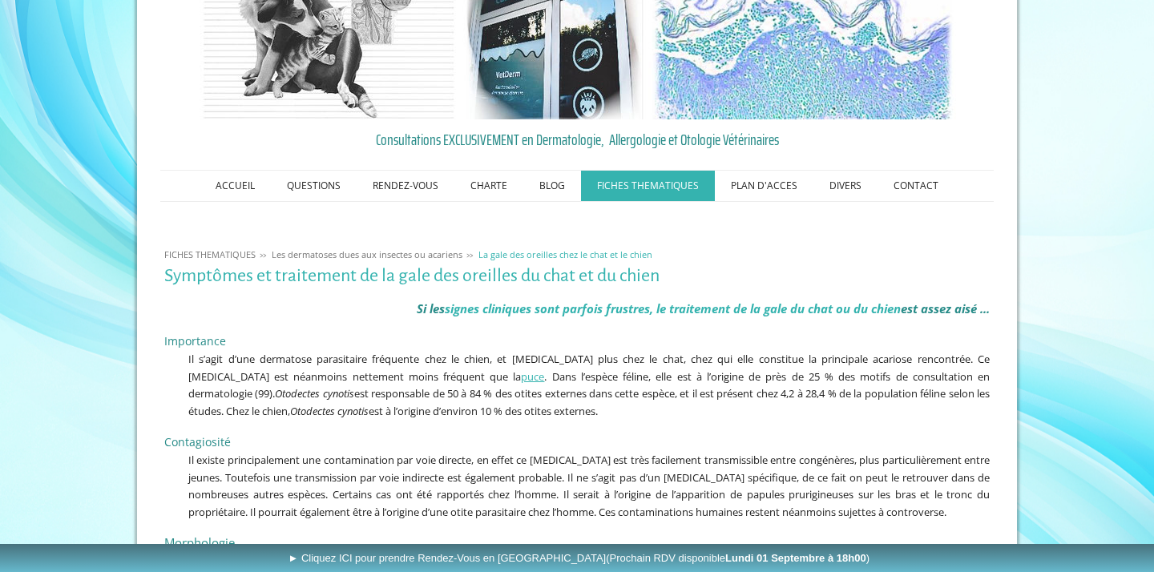
copy span "Otodectes cynotis"
click at [390, 360] on span "Il s’agit d’une dermatose parasitaire fréquente chez le chien, et encore plus c…" at bounding box center [588, 385] width 801 height 67
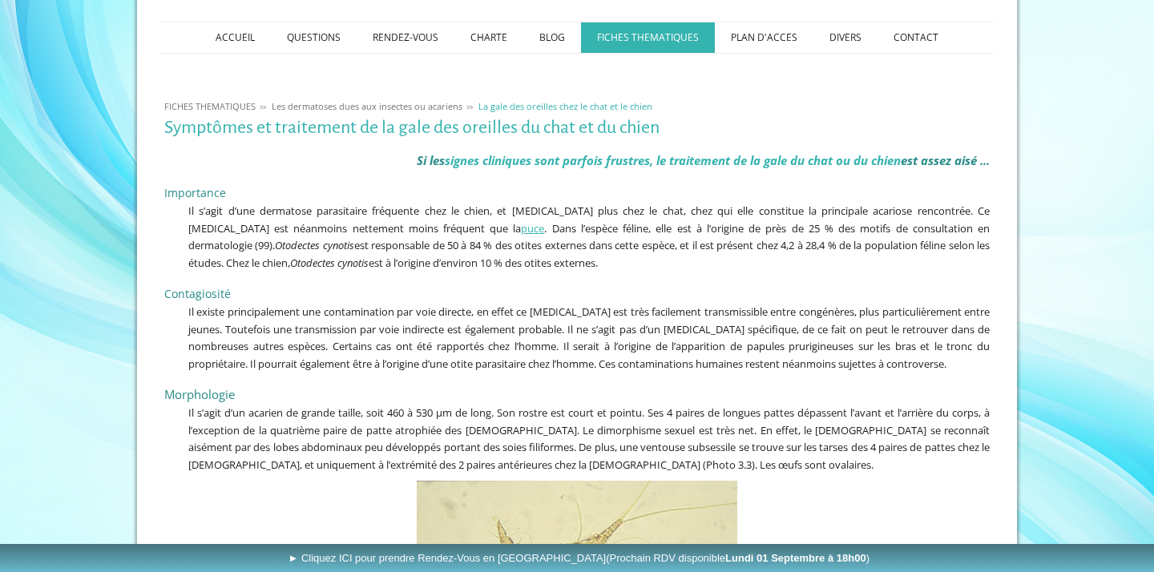
scroll to position [248, 0]
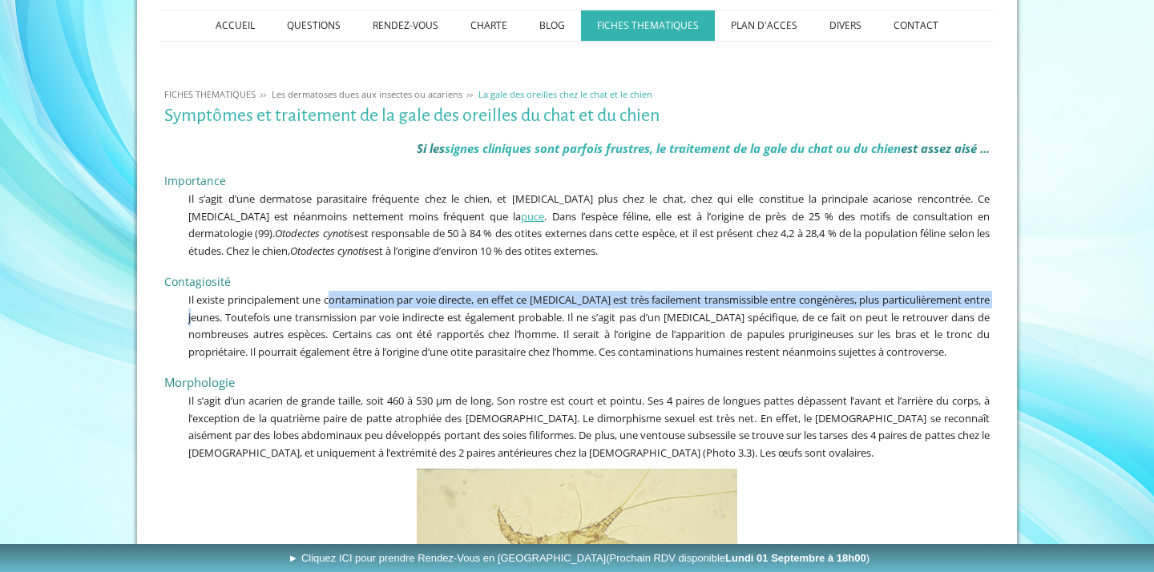
drag, startPoint x: 334, startPoint y: 296, endPoint x: 224, endPoint y: 318, distance: 112.9
click at [224, 318] on span "Il existe principalement une contamination par voie directe, en effet ce parasi…" at bounding box center [588, 326] width 801 height 67
copy span "ontamination par voie directe, en effet ce parasite est très facilement transmi…"
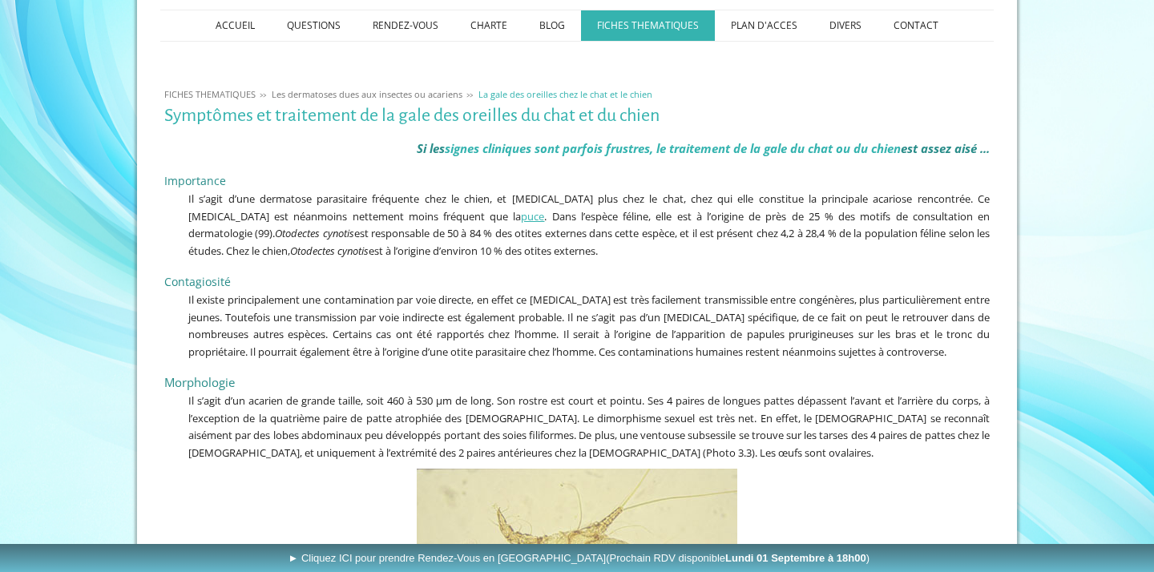
click at [319, 337] on span "Il existe principalement une contamination par voie directe, en effet ce parasi…" at bounding box center [588, 326] width 801 height 67
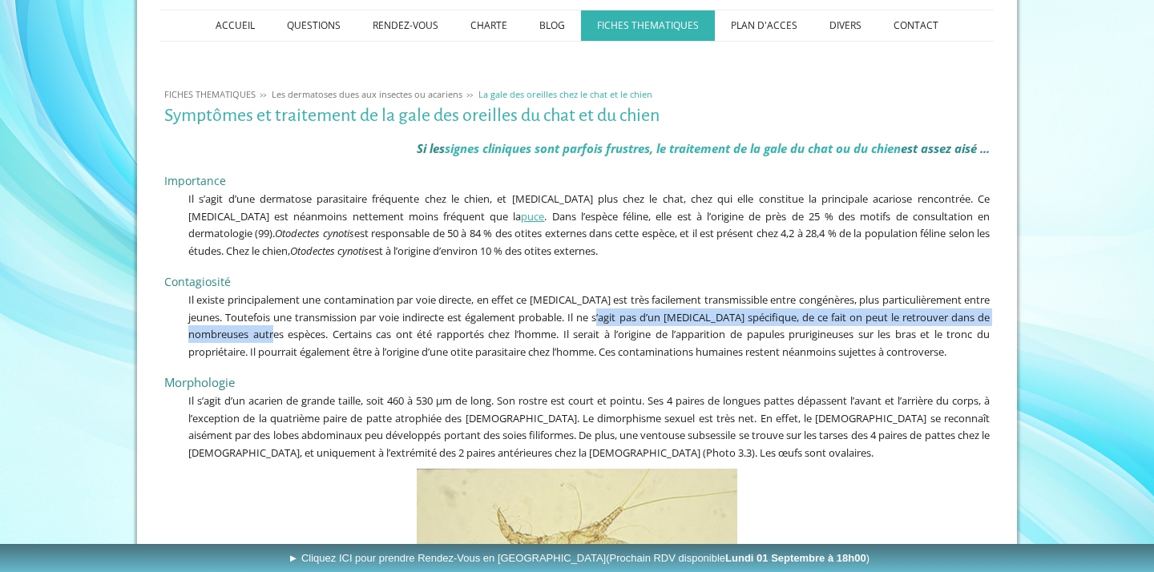
drag, startPoint x: 644, startPoint y: 317, endPoint x: 332, endPoint y: 333, distance: 313.0
click at [332, 333] on span "Il existe principalement une contamination par voie directe, en effet ce parasi…" at bounding box center [588, 326] width 801 height 67
copy span "pas d’un parasite spécifique, de ce fait on peut le retrouver dans de nombreuse…"
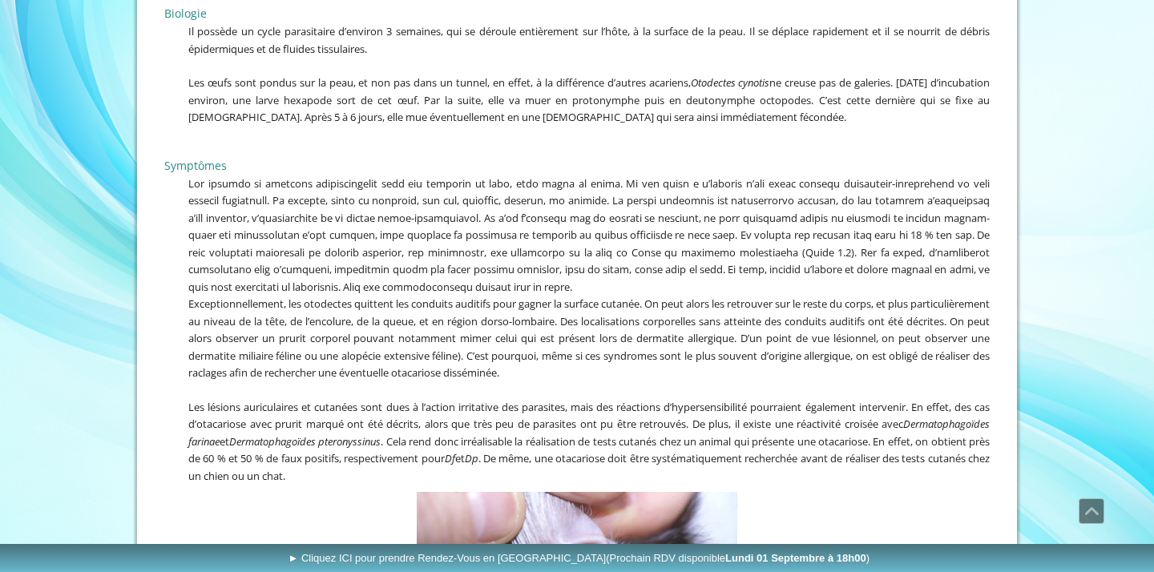
scroll to position [1403, 0]
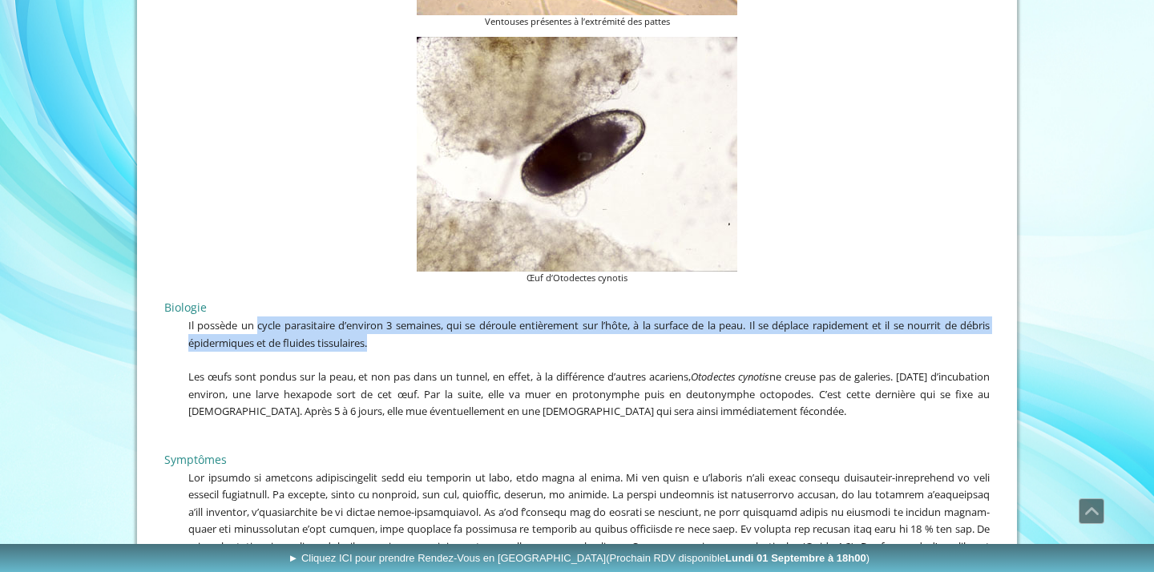
drag, startPoint x: 256, startPoint y: 317, endPoint x: 382, endPoint y: 329, distance: 126.4
click at [382, 329] on p "Il possède un cycle parasitaire d’environ 3 semaines, qui se déroule entièremen…" at bounding box center [577, 334] width 826 height 34
copy span "cycle parasitaire d’environ 3 semaines, qui se déroule entièrement sur l’hôte, …"
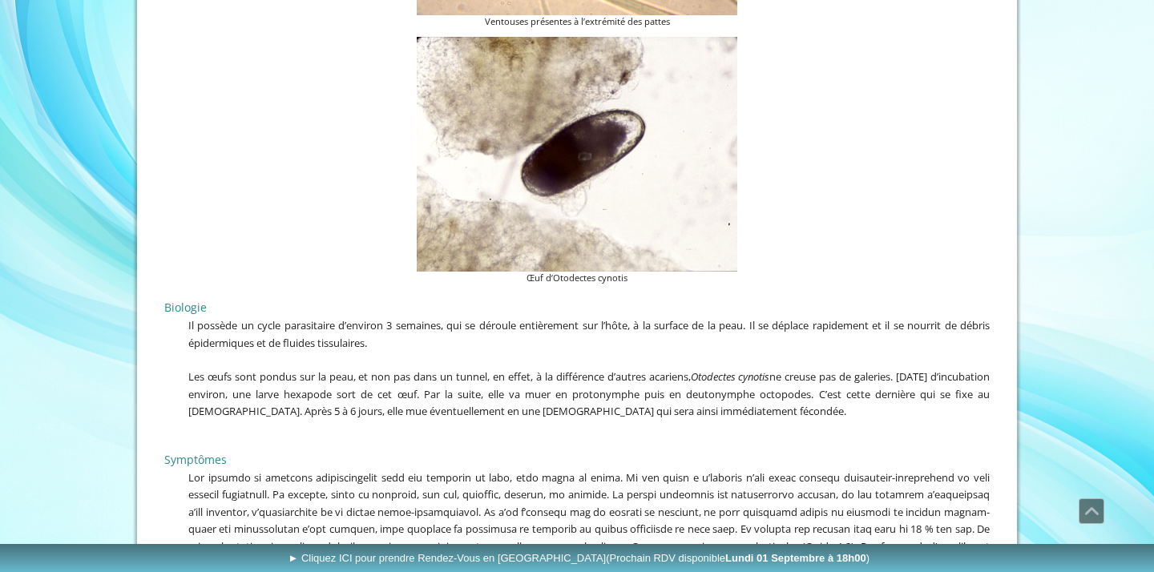
click at [412, 370] on span "Les œufs sont pondus sur la peau, et non pas dans un tunnel, en effet, à la dif…" at bounding box center [588, 393] width 801 height 49
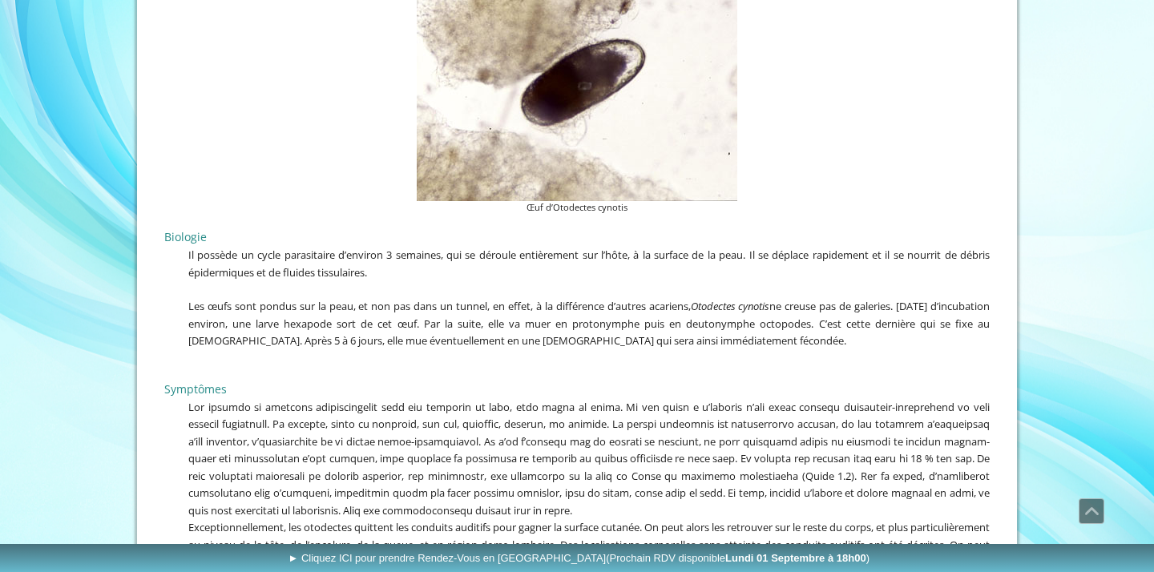
scroll to position [1589, 0]
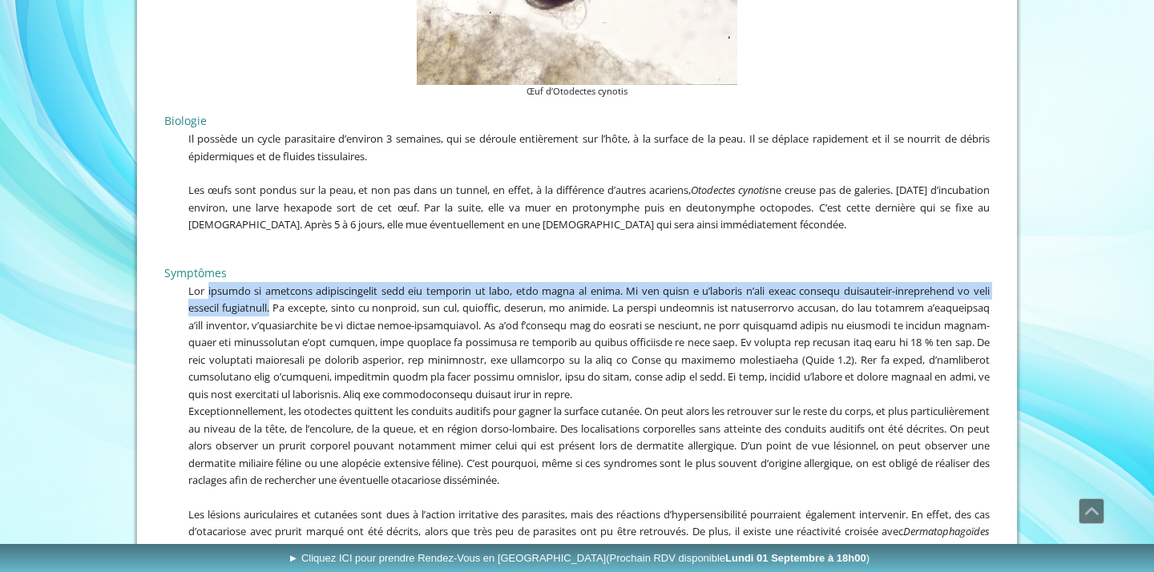
drag, startPoint x: 209, startPoint y: 281, endPoint x: 279, endPoint y: 295, distance: 71.0
click at [279, 295] on span at bounding box center [588, 343] width 801 height 118
copy span "acarien se localise principalement dans les oreilles du chat, mais aussi du chi…"
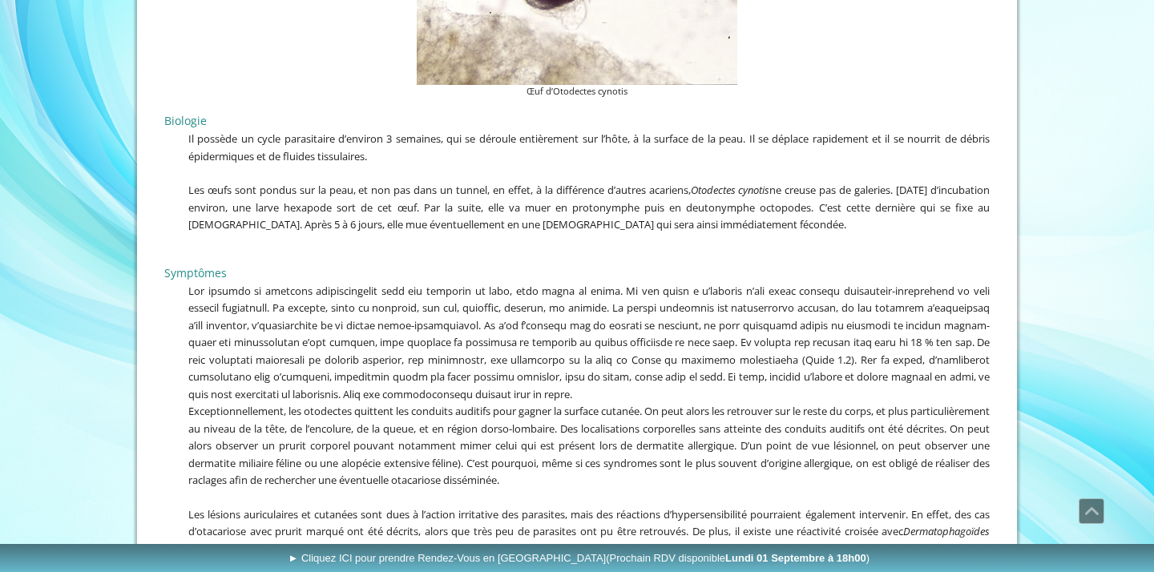
click at [391, 324] on p at bounding box center [577, 342] width 826 height 121
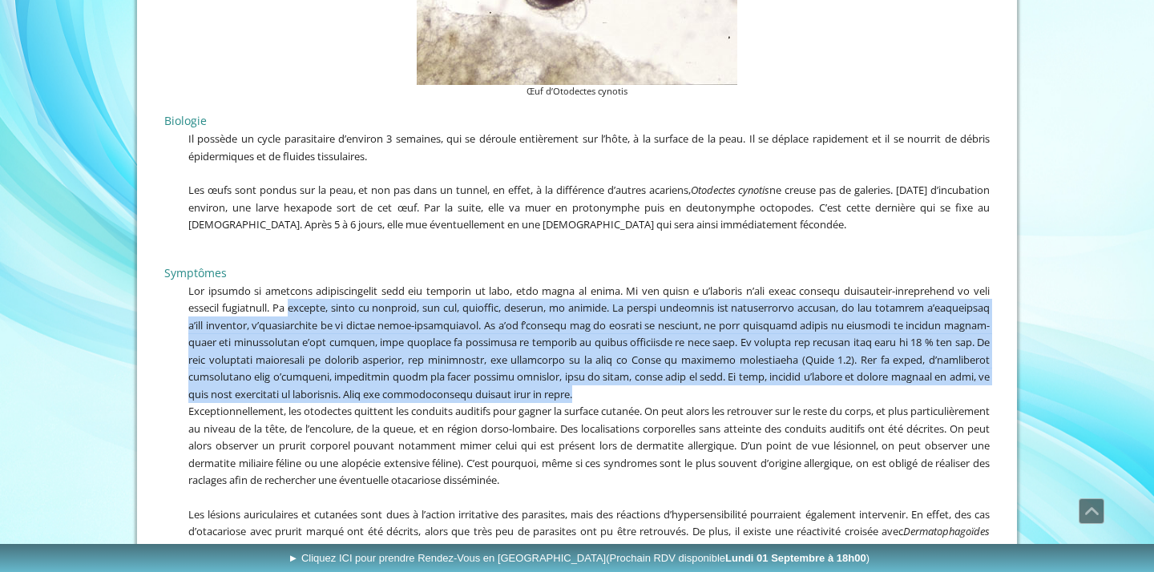
drag, startPoint x: 297, startPoint y: 300, endPoint x: 660, endPoint y: 373, distance: 370.5
click at [660, 373] on p at bounding box center [577, 342] width 826 height 121
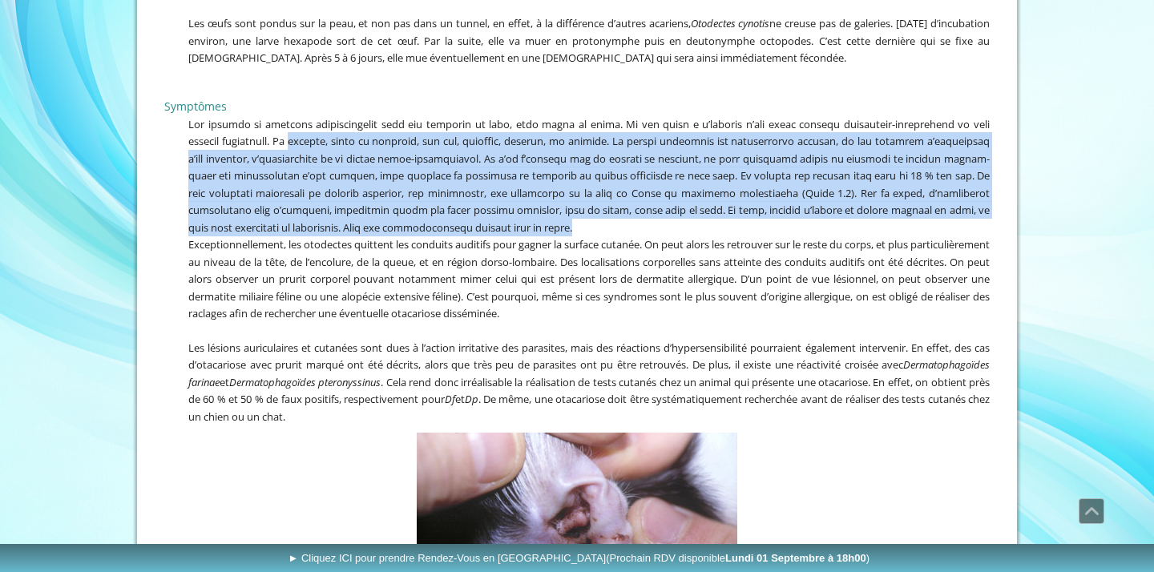
scroll to position [1797, 0]
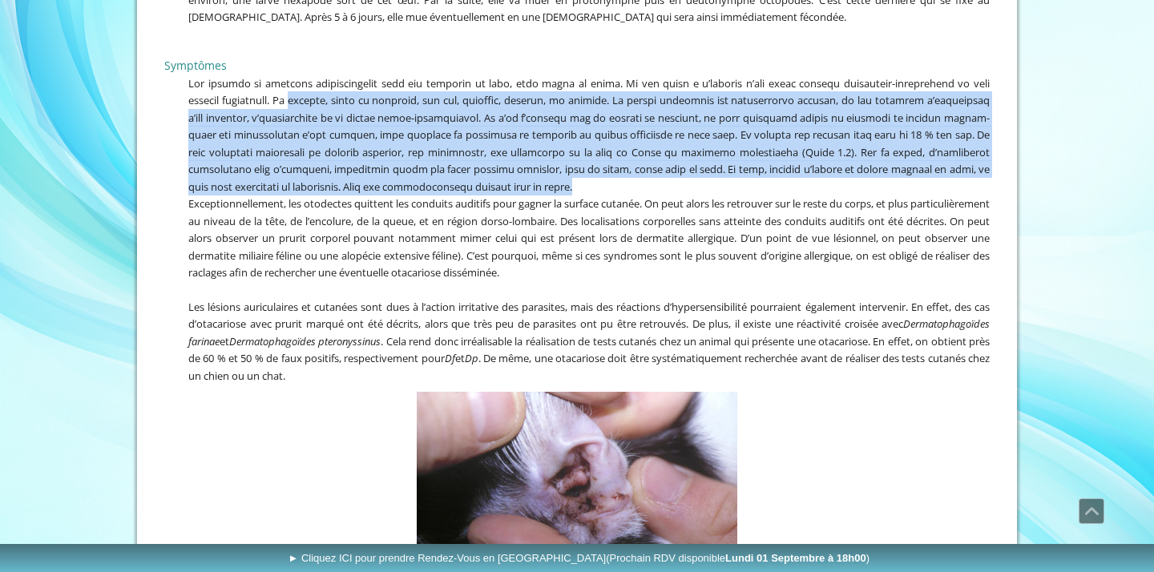
copy span "cérumen, riche en parasite, est sec, brunâtre, cassant, et inodore. Un prurit i…"
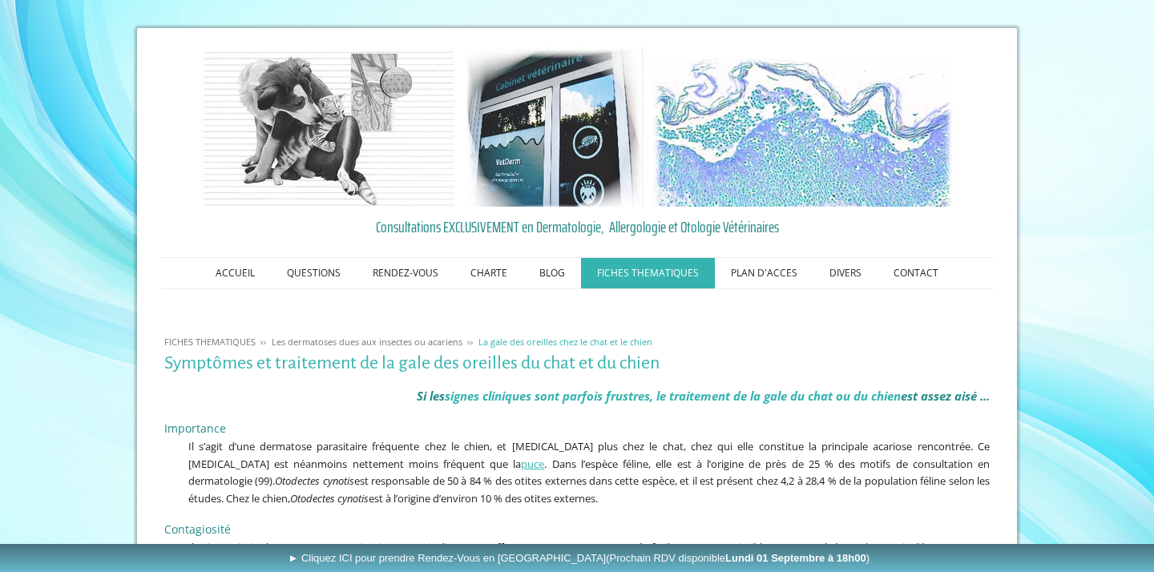
scroll to position [0, 0]
